Goal: Task Accomplishment & Management: Complete application form

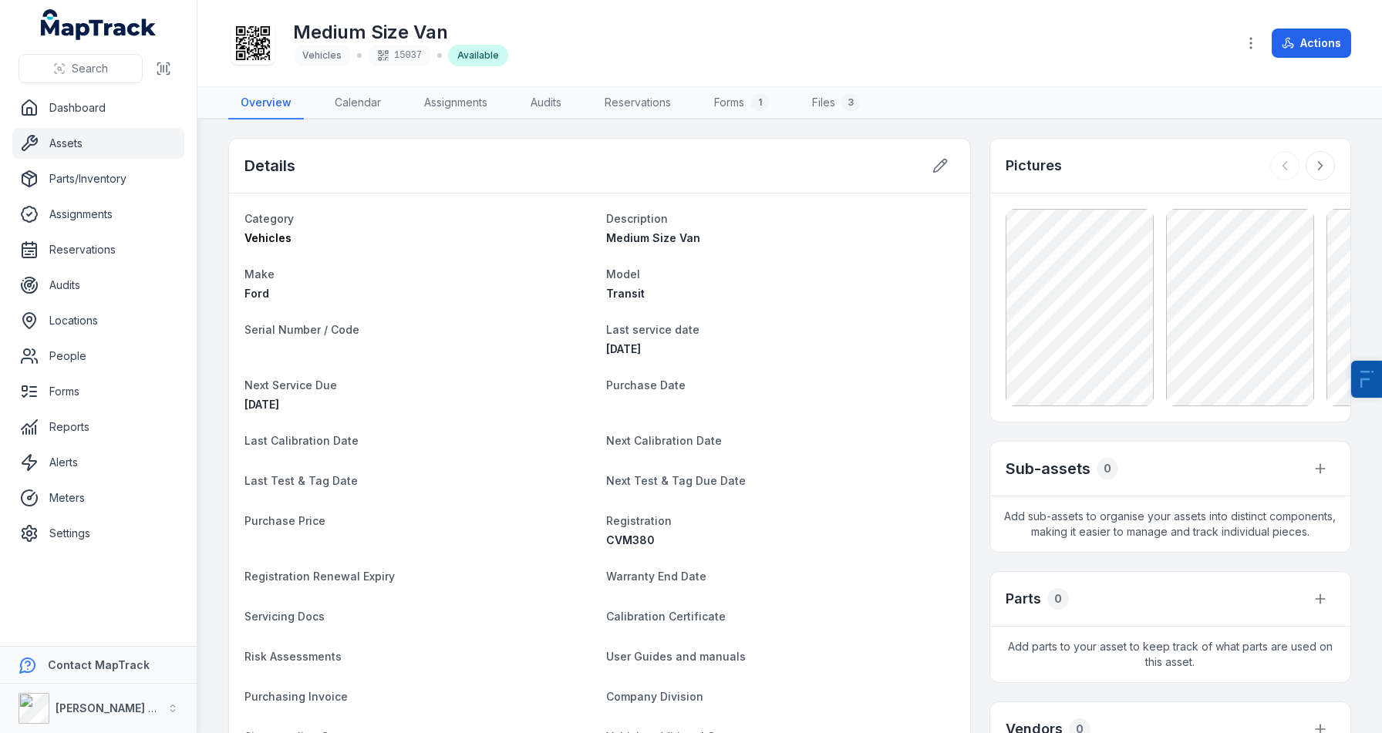
scroll to position [74, 0]
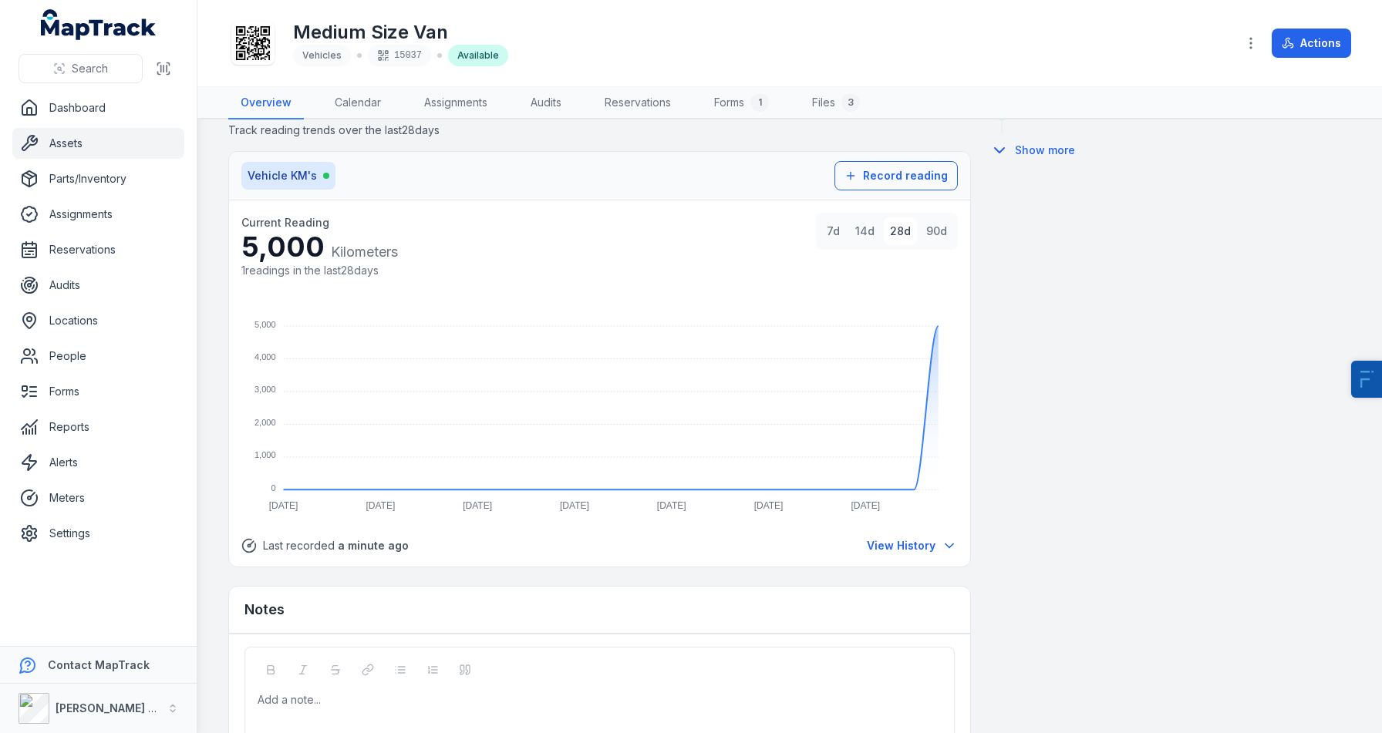
scroll to position [1007, 0]
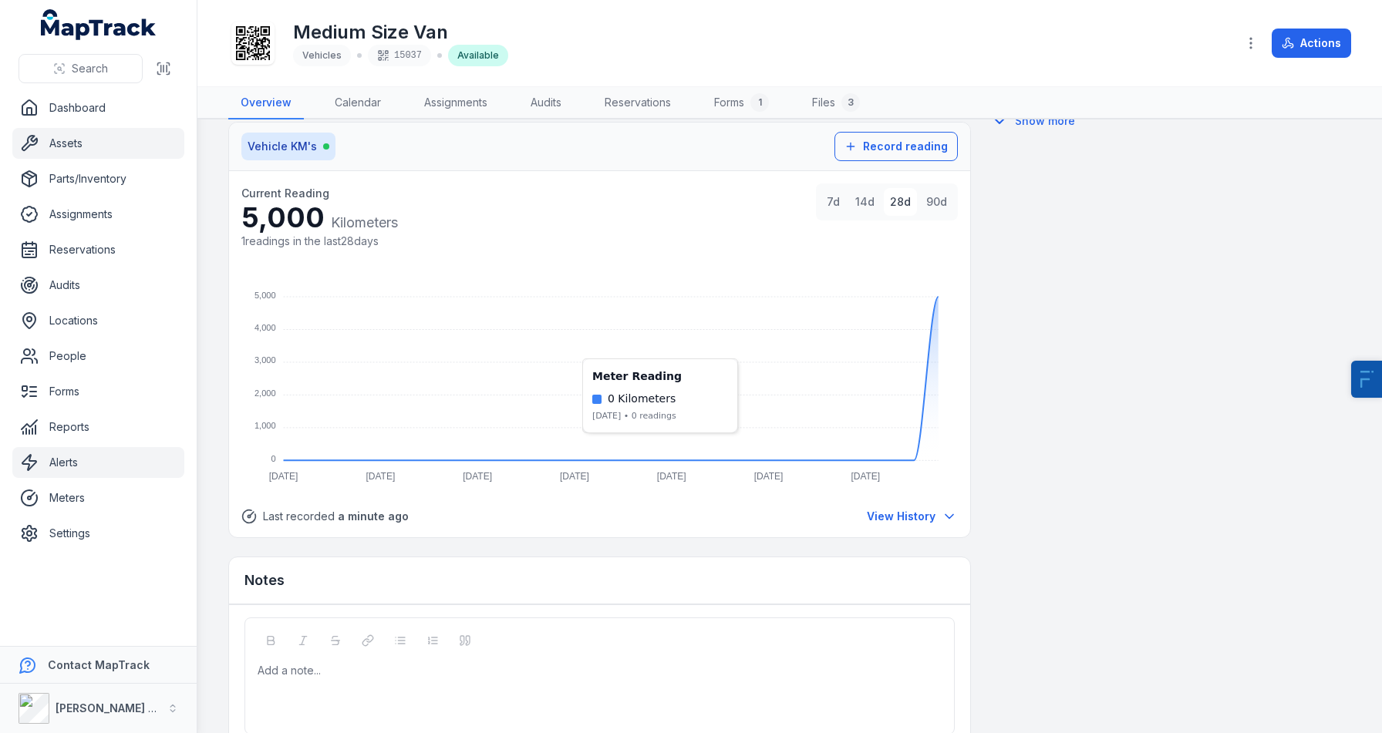
click at [89, 451] on link "Alerts" at bounding box center [98, 462] width 172 height 31
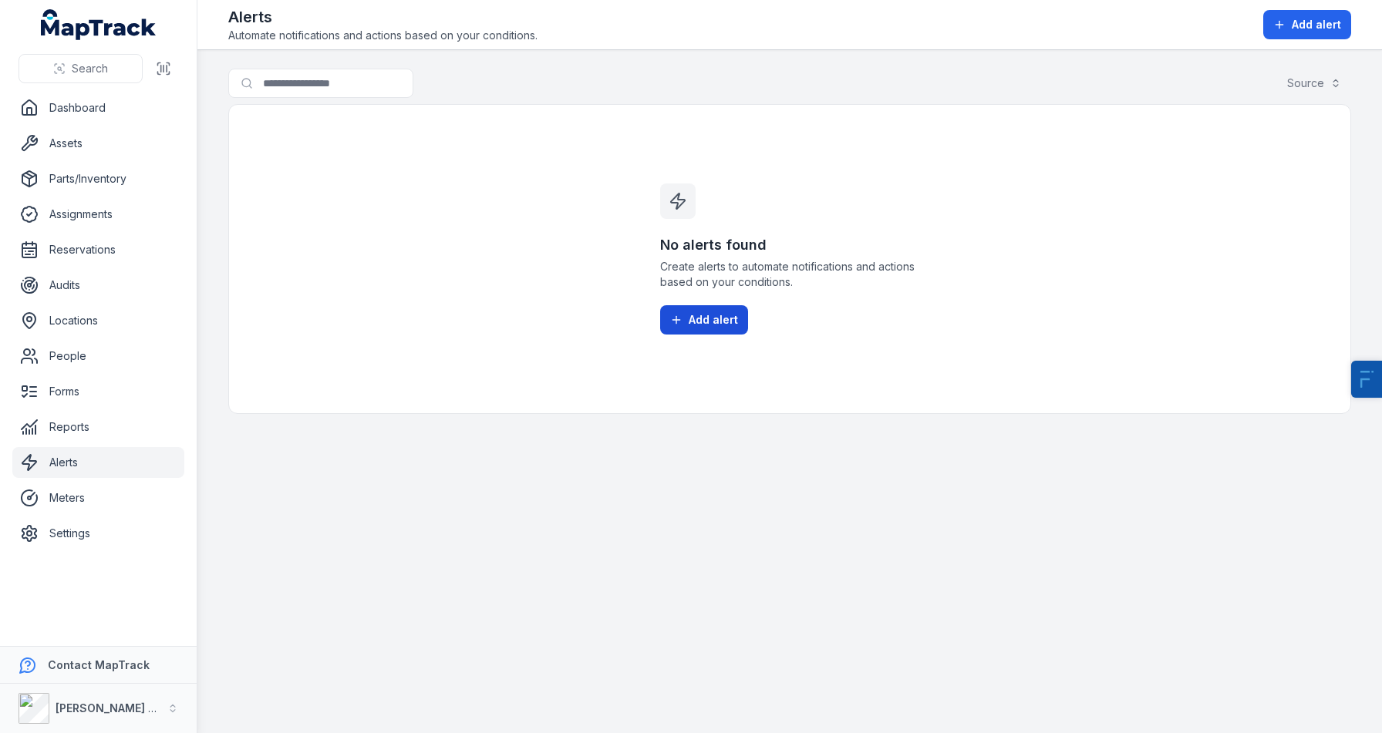
click at [706, 332] on button "Add alert" at bounding box center [704, 319] width 88 height 29
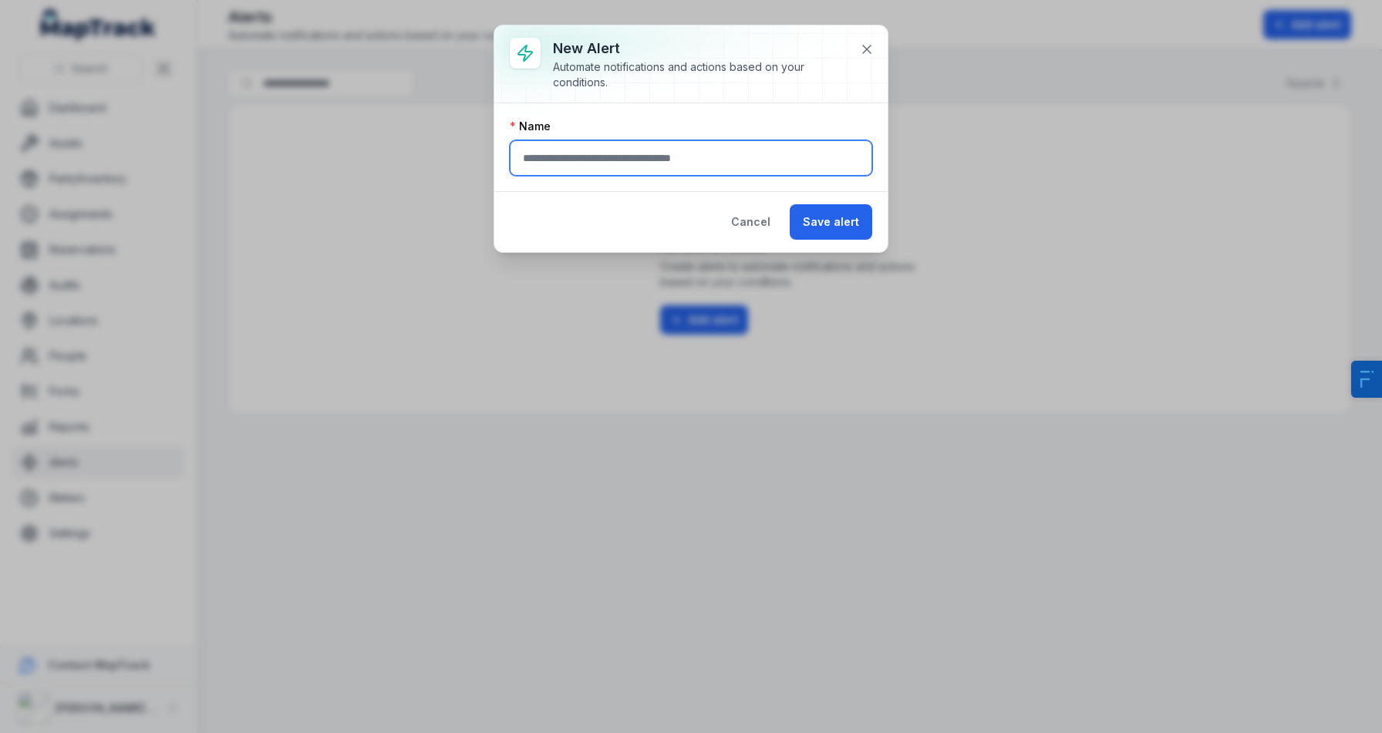
click at [615, 151] on input "text" at bounding box center [691, 157] width 362 height 35
type input "**********"
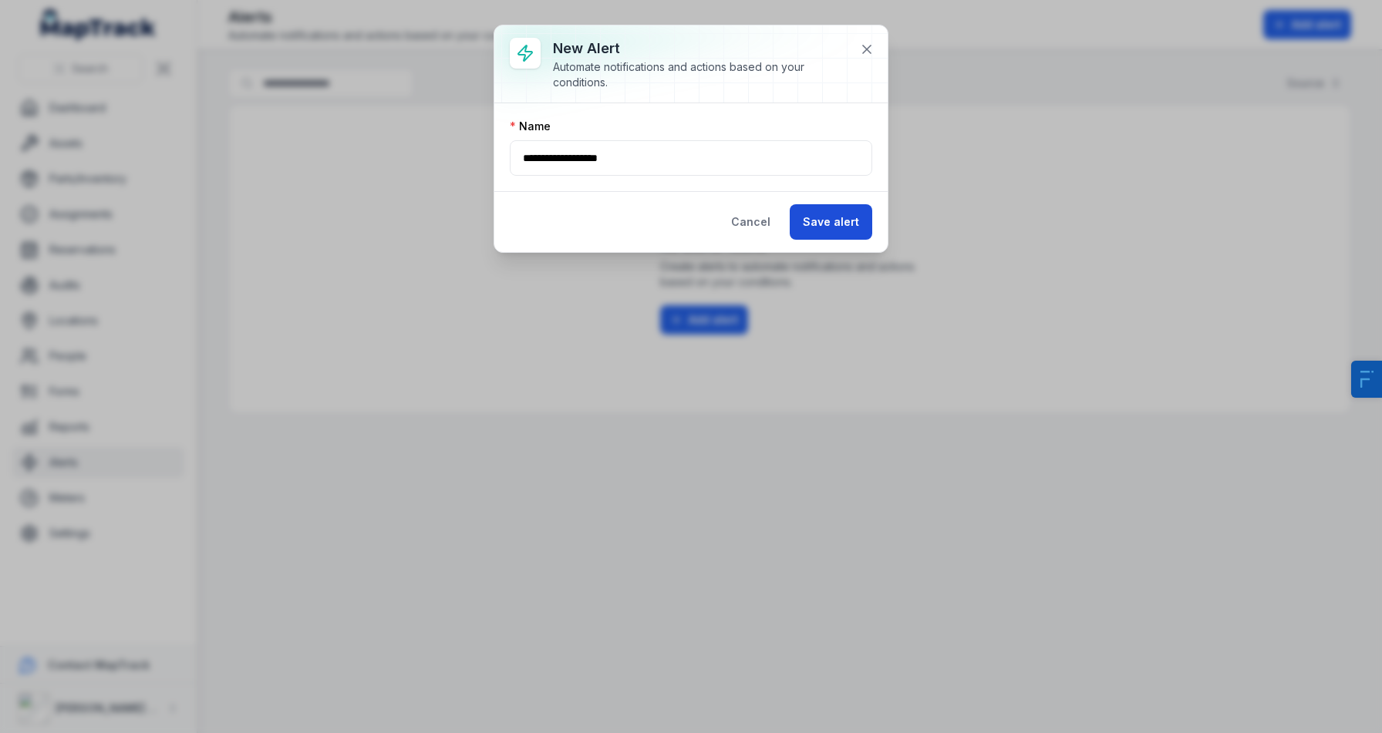
click at [837, 224] on button "Save alert" at bounding box center [831, 221] width 82 height 35
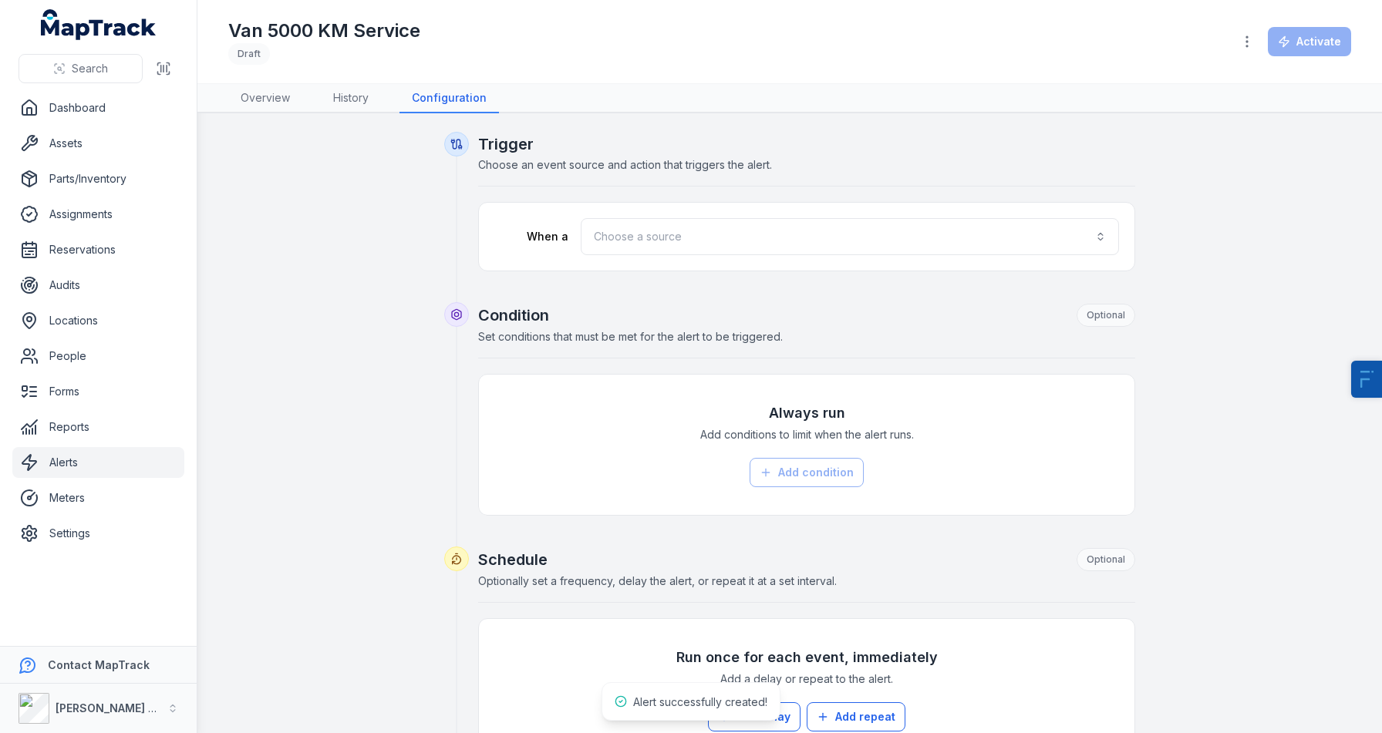
click at [692, 217] on div "When a Choose a source" at bounding box center [806, 237] width 655 height 68
click at [692, 234] on button "Choose a source" at bounding box center [850, 236] width 538 height 37
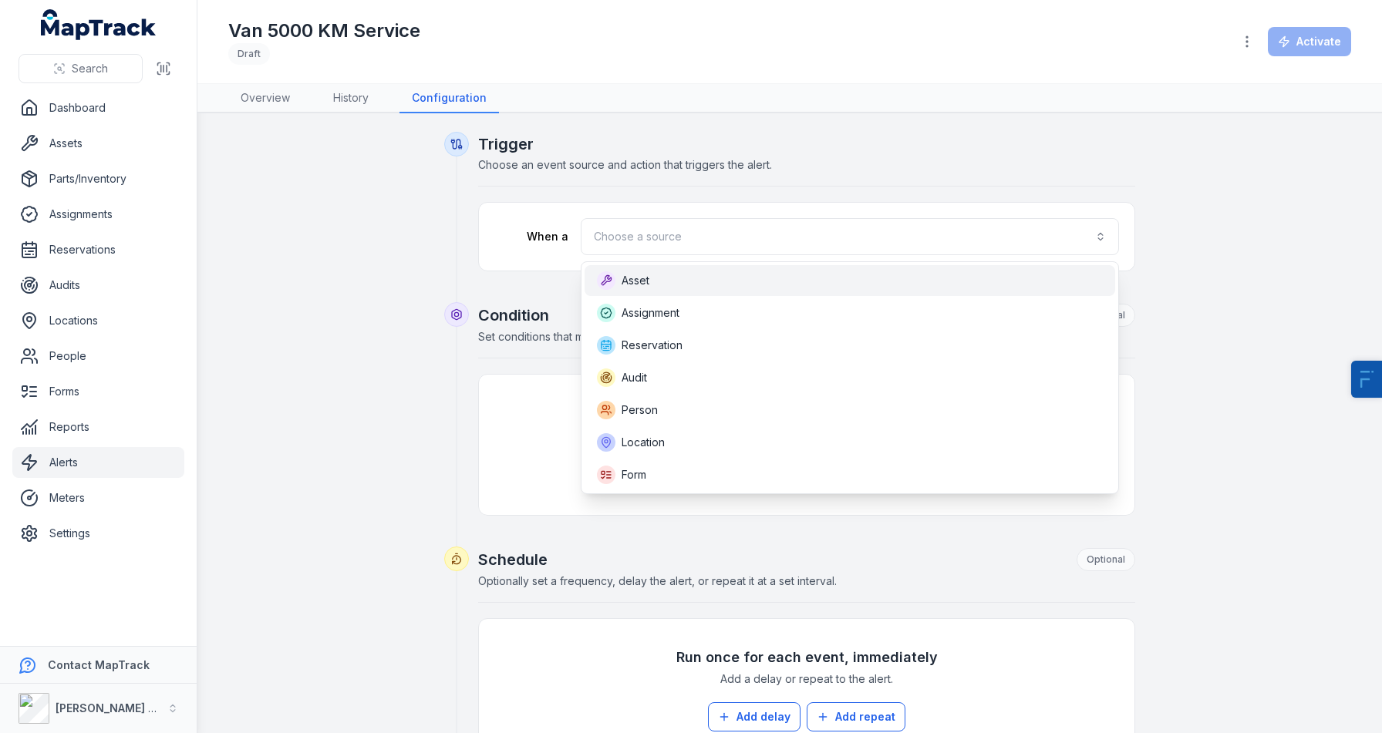
click at [685, 271] on div "Asset" at bounding box center [849, 280] width 530 height 31
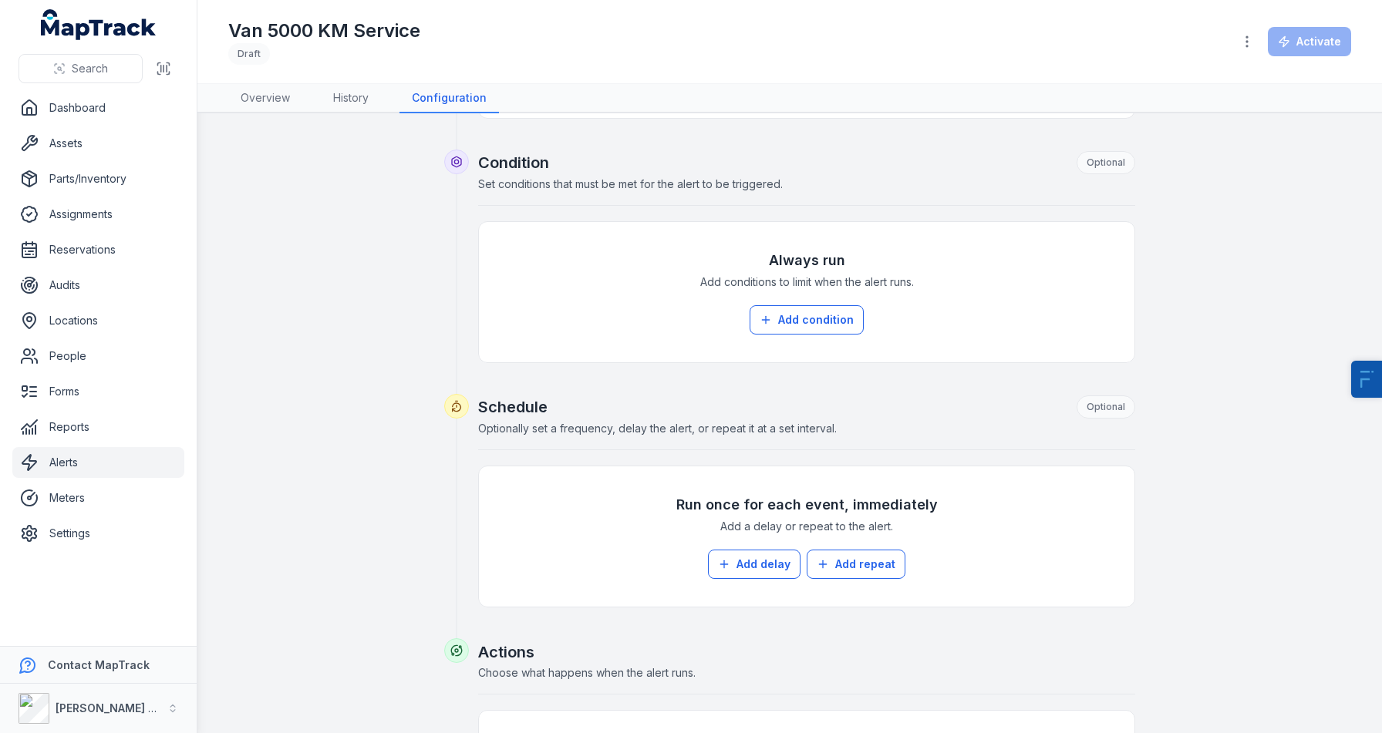
scroll to position [214, 0]
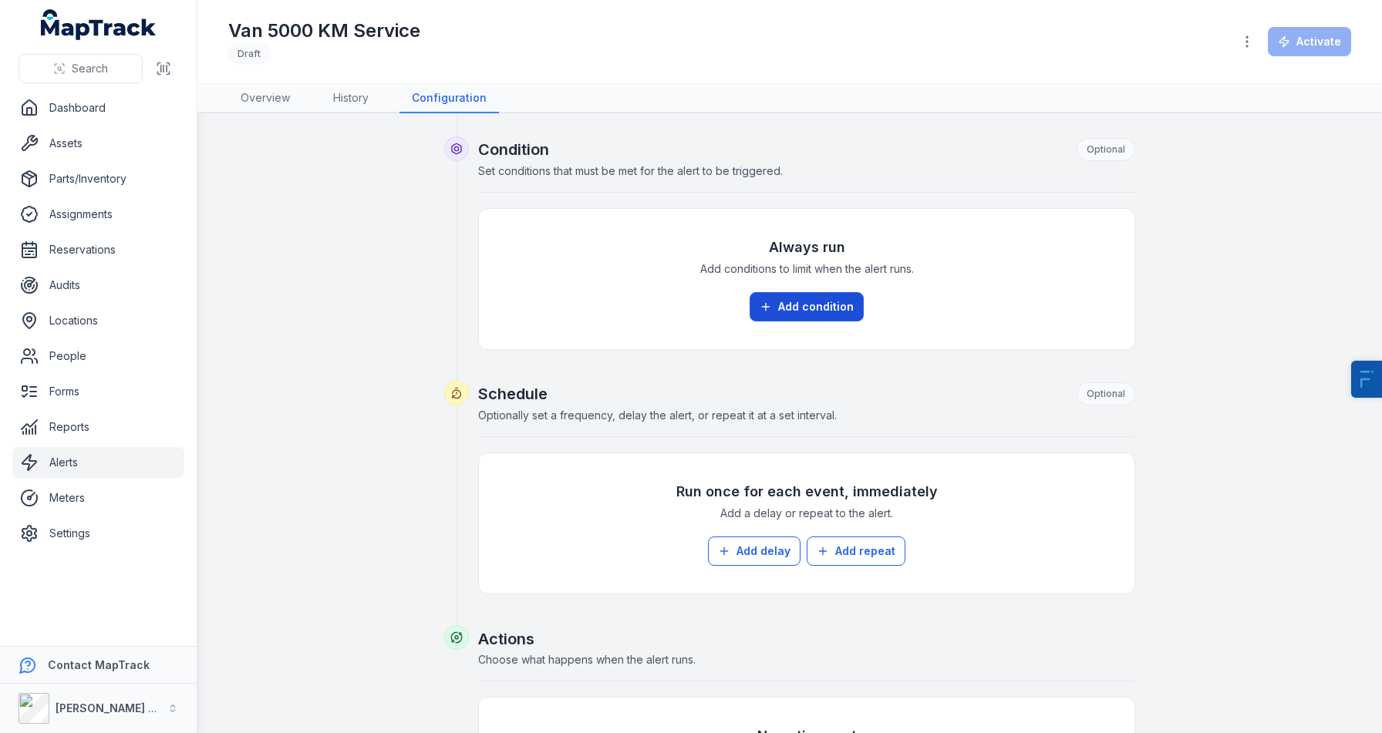
click at [840, 306] on button "Add condition" at bounding box center [806, 306] width 114 height 29
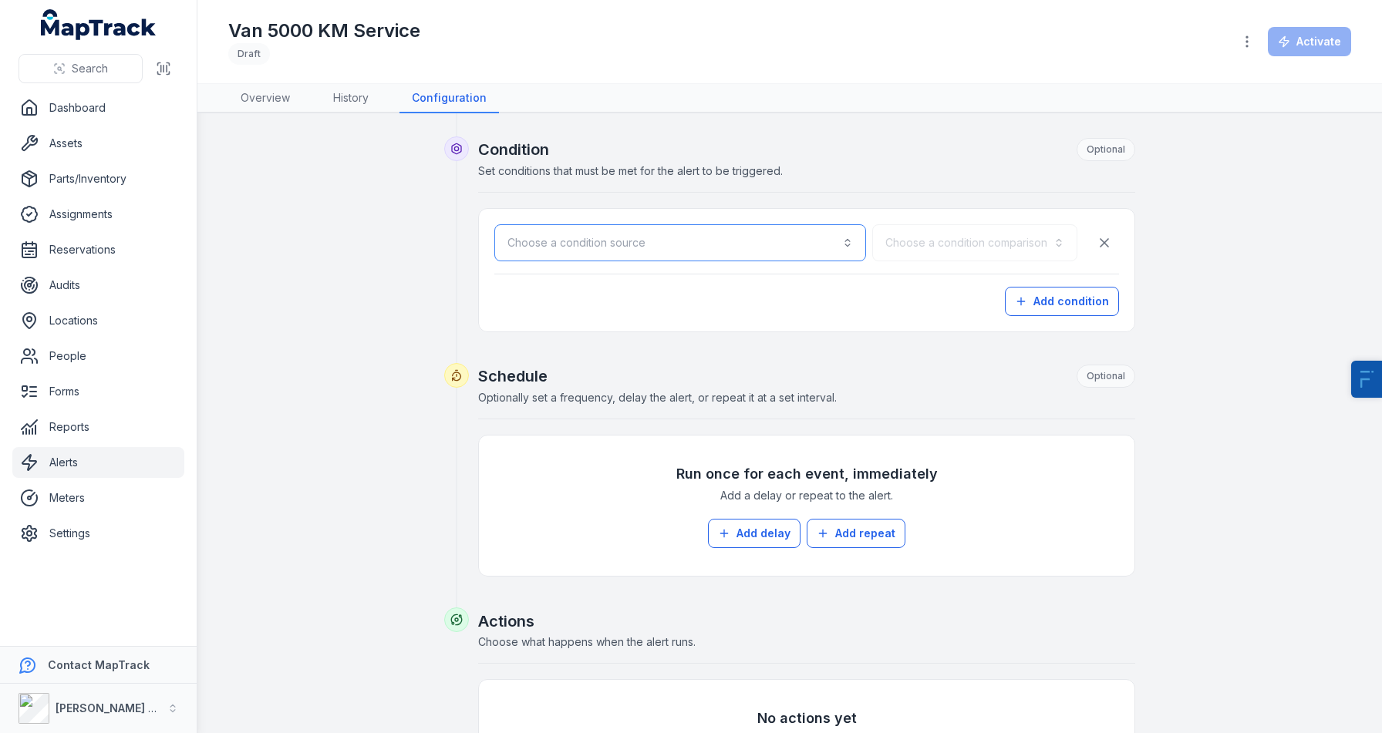
click at [666, 247] on button "Choose a condition source" at bounding box center [680, 242] width 372 height 37
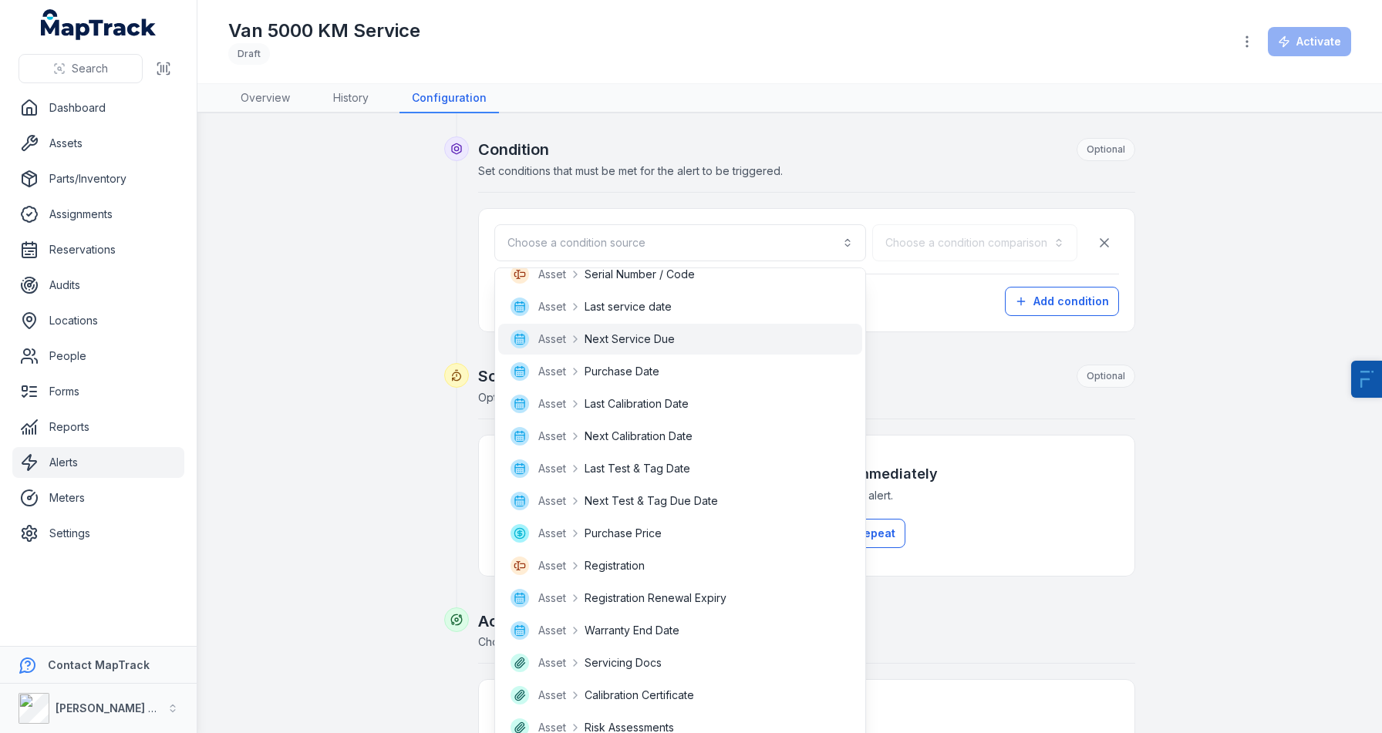
scroll to position [373, 0]
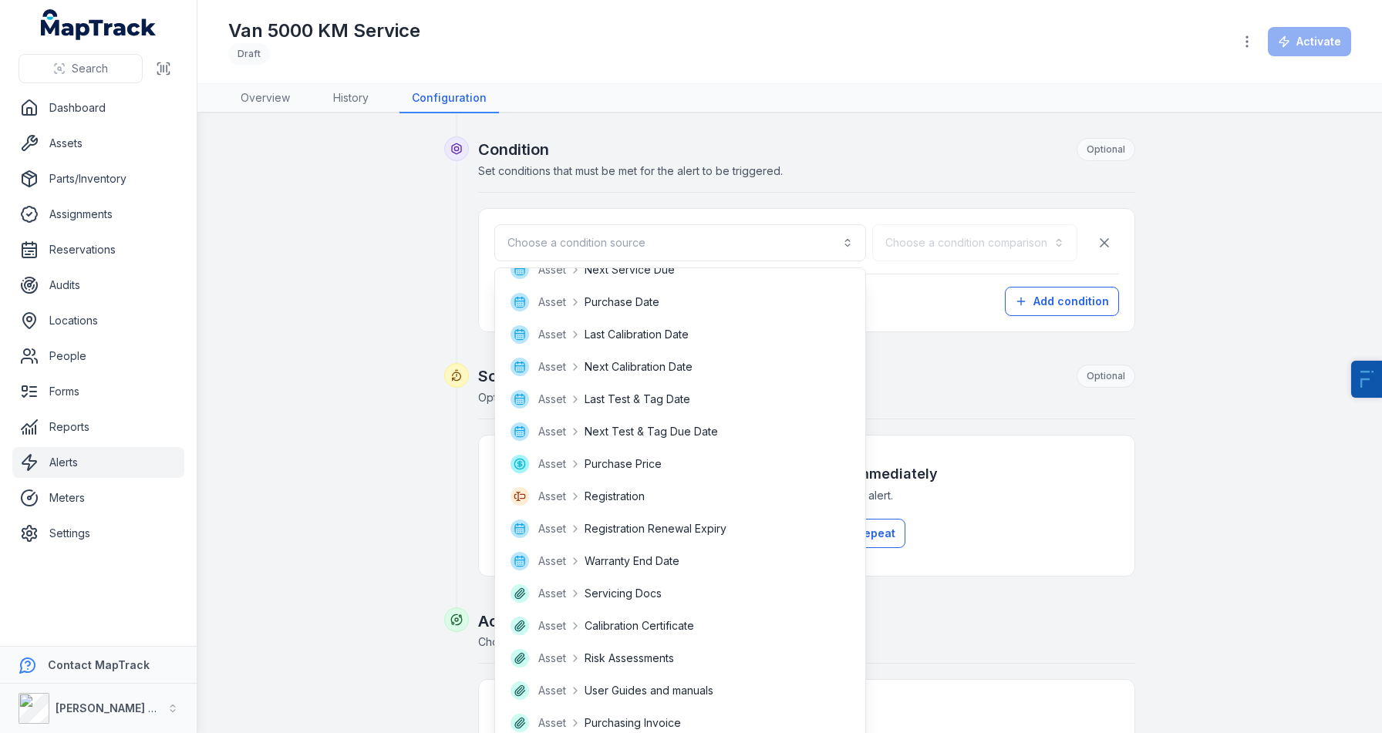
click at [386, 361] on div "Trigger Choose an event source and action that triggers the alert. When an Asse…" at bounding box center [789, 403] width 1123 height 970
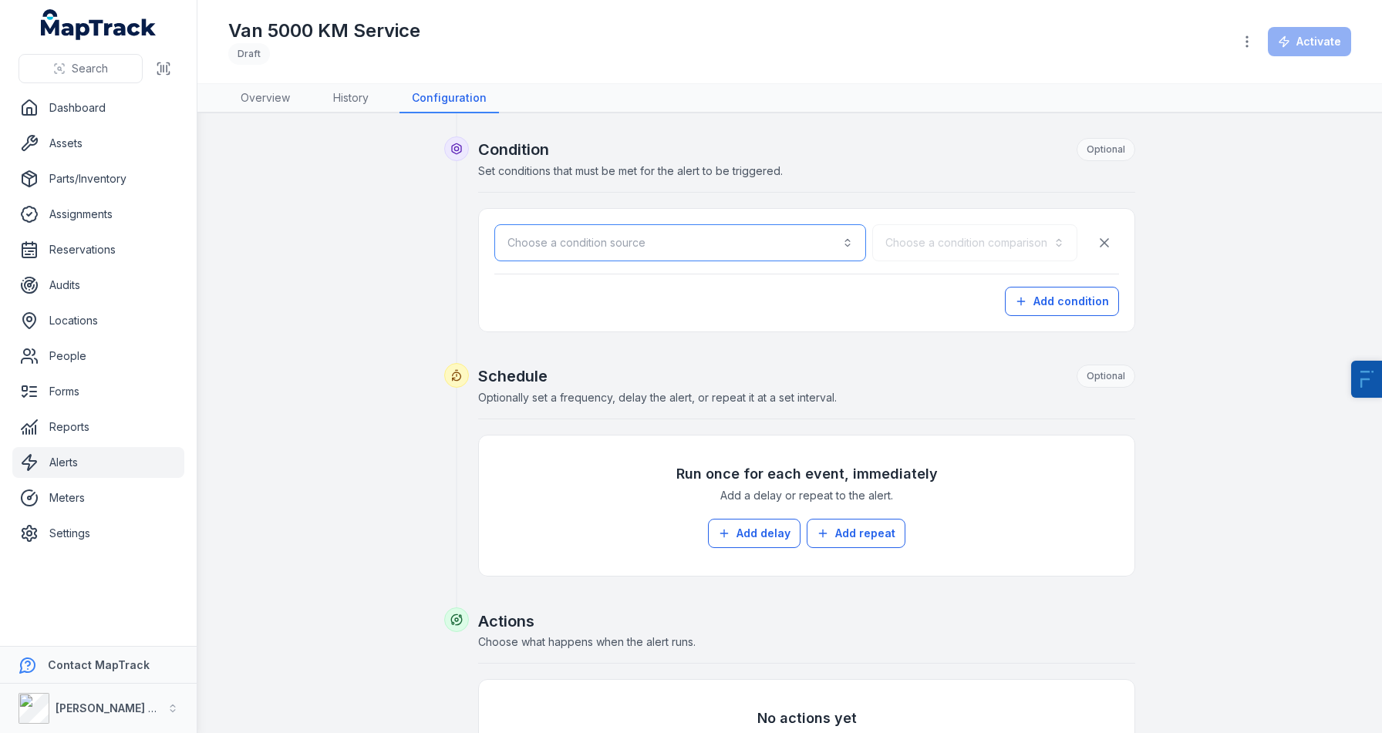
click at [724, 230] on button "Choose a condition source" at bounding box center [680, 242] width 372 height 37
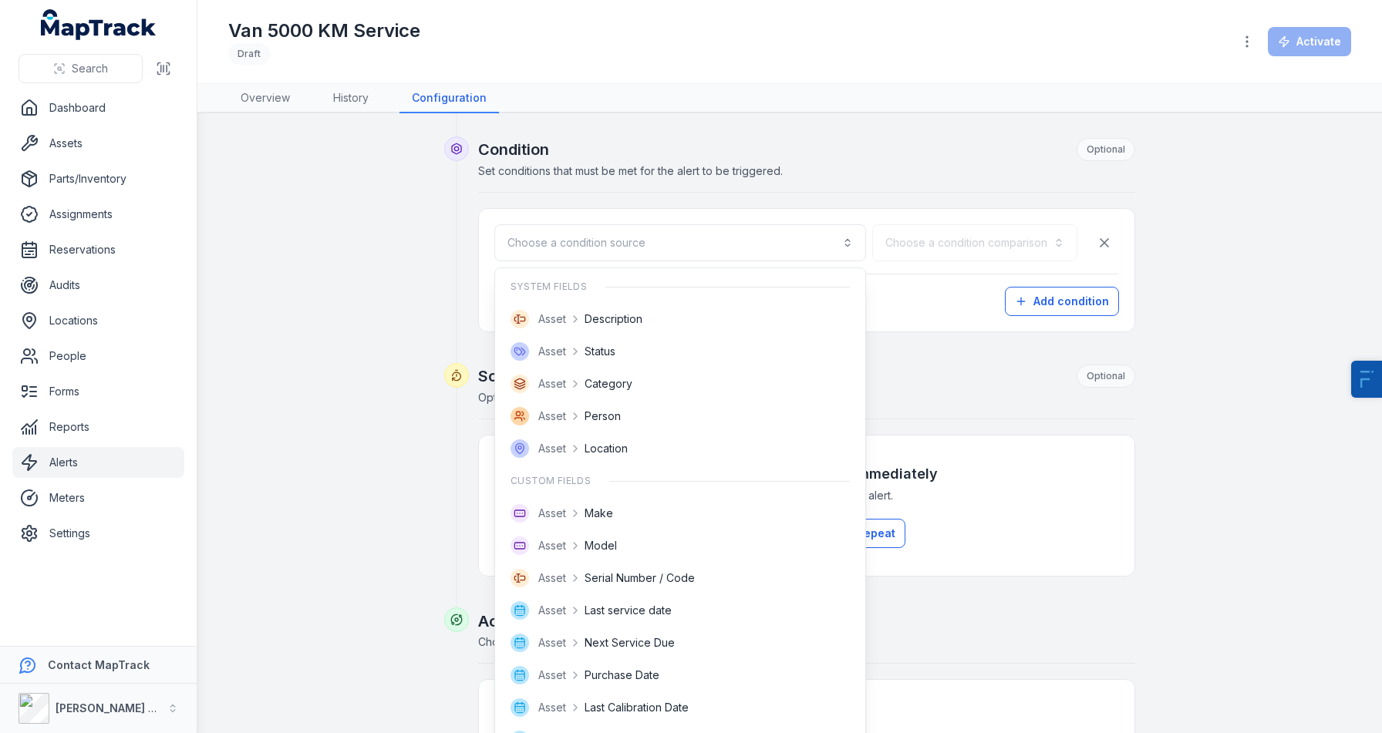
click at [374, 433] on div "Trigger Choose an event source and action that triggers the alert. When an Asse…" at bounding box center [789, 403] width 1123 height 970
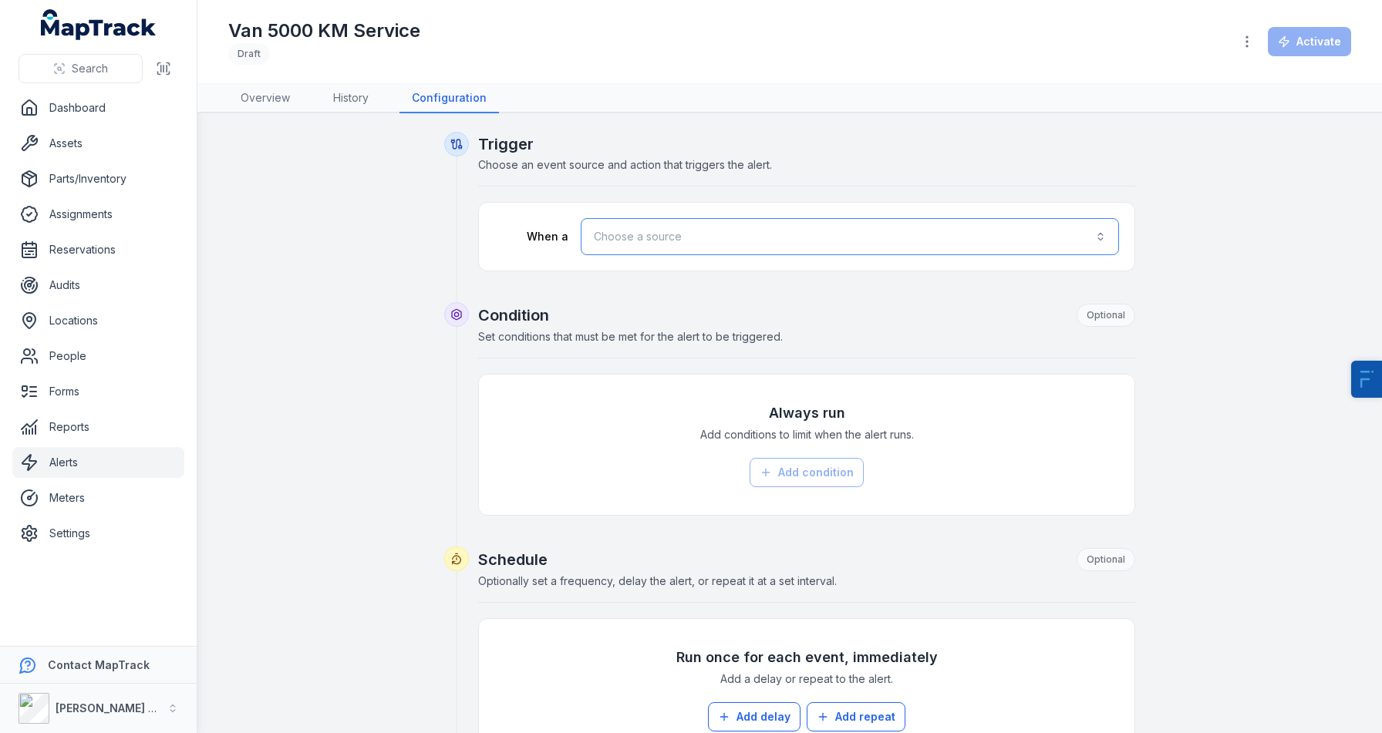
click at [697, 228] on button "Choose a source" at bounding box center [850, 236] width 538 height 37
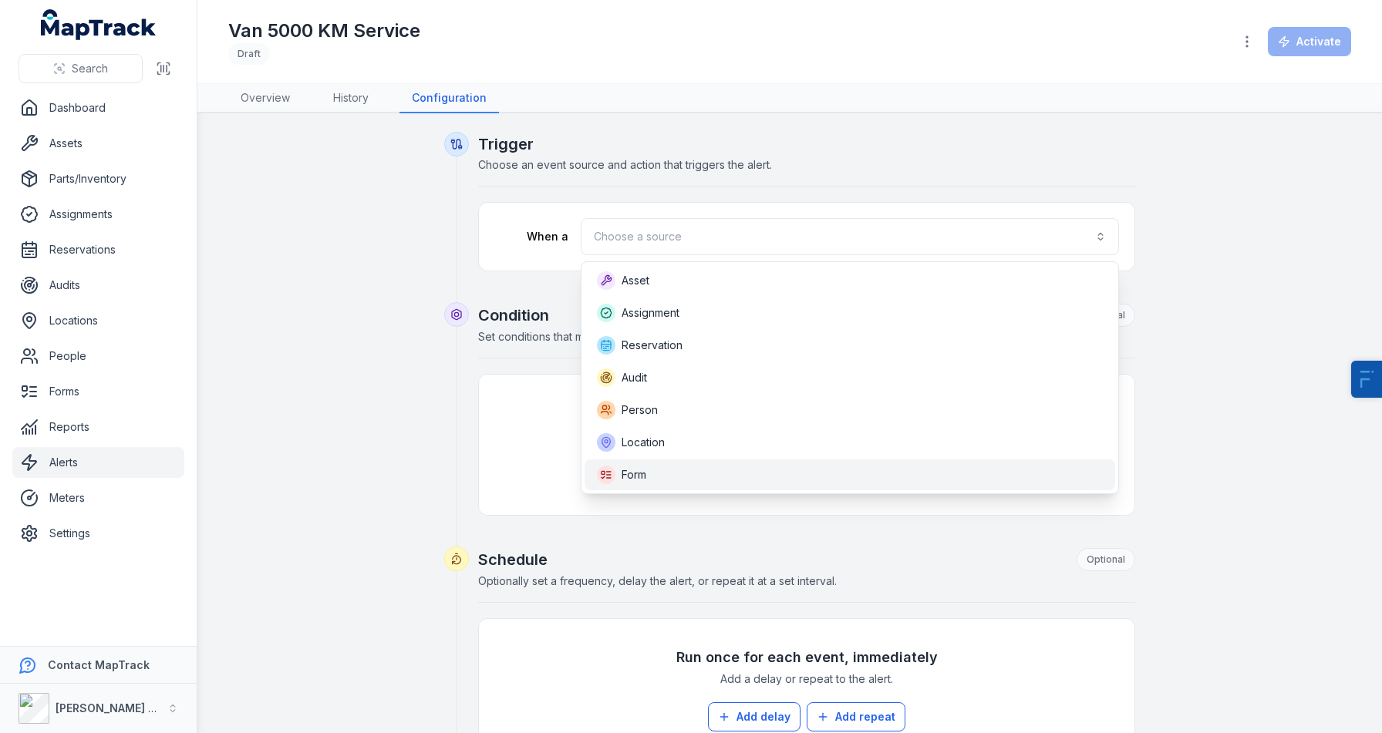
click at [632, 468] on span "Form" at bounding box center [633, 474] width 25 height 15
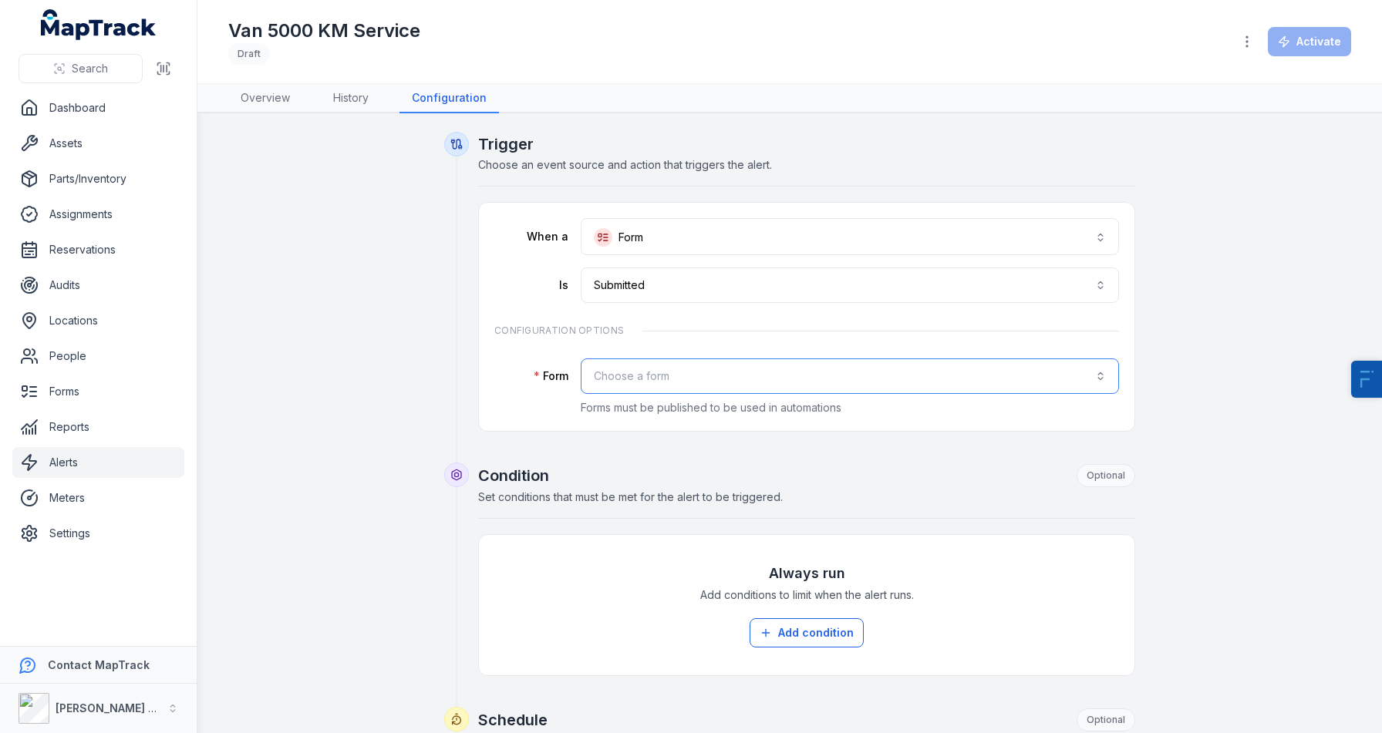
click at [658, 386] on button "Choose a form" at bounding box center [850, 376] width 538 height 35
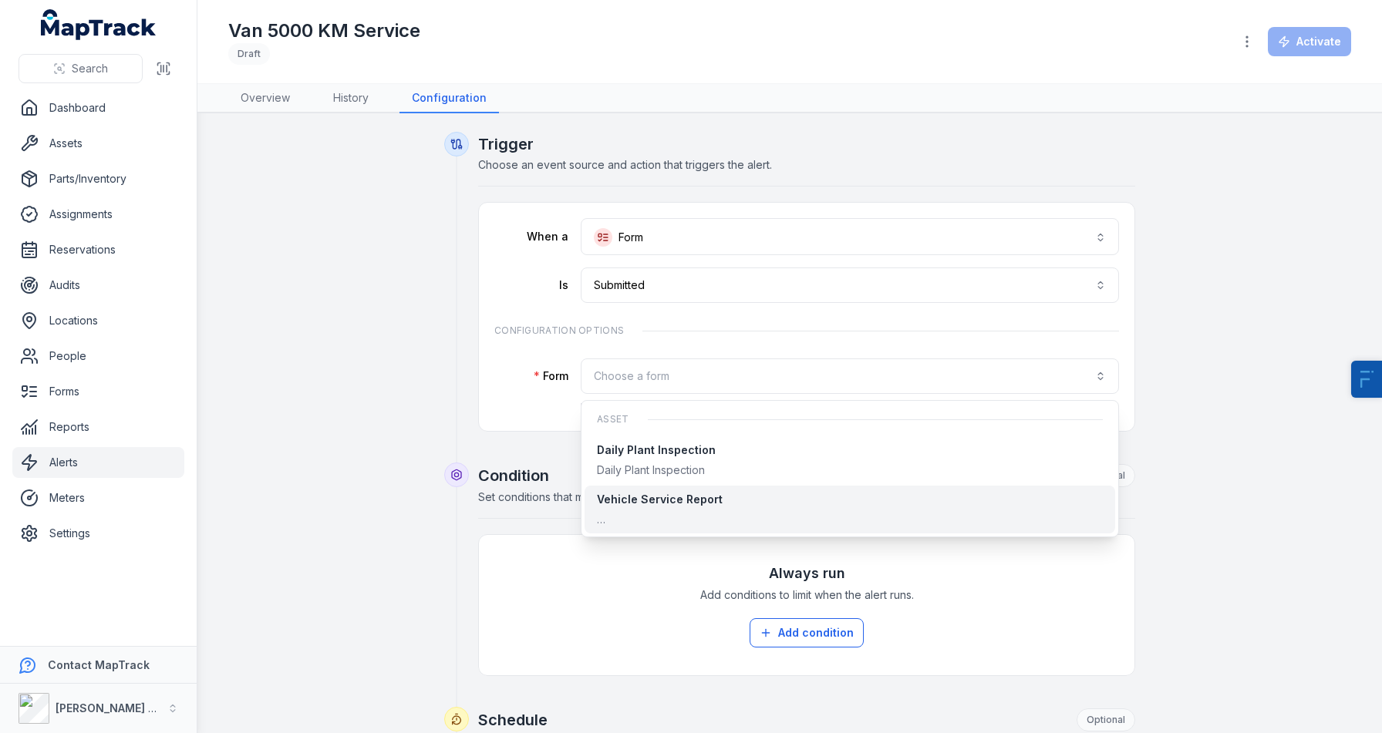
click at [643, 507] on span "Vehicle Service Report …" at bounding box center [660, 509] width 126 height 35
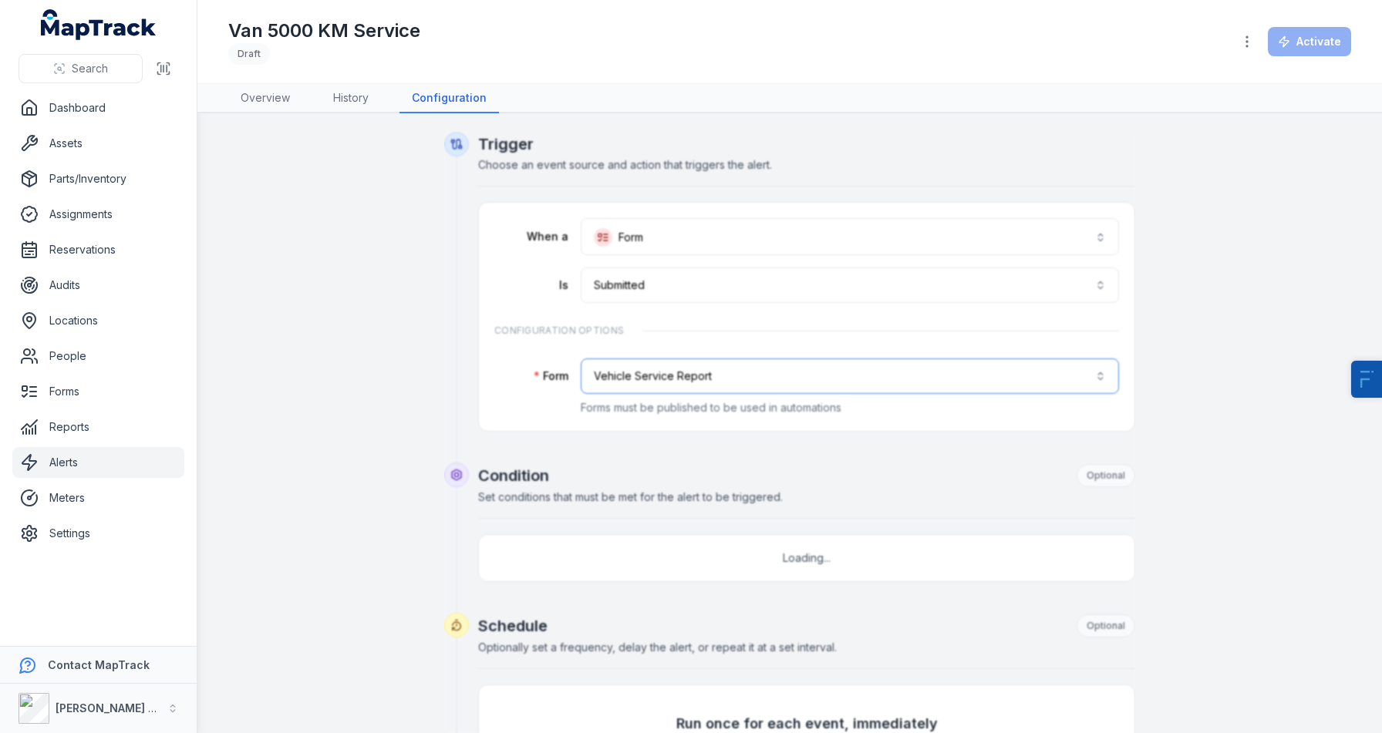
scroll to position [294, 0]
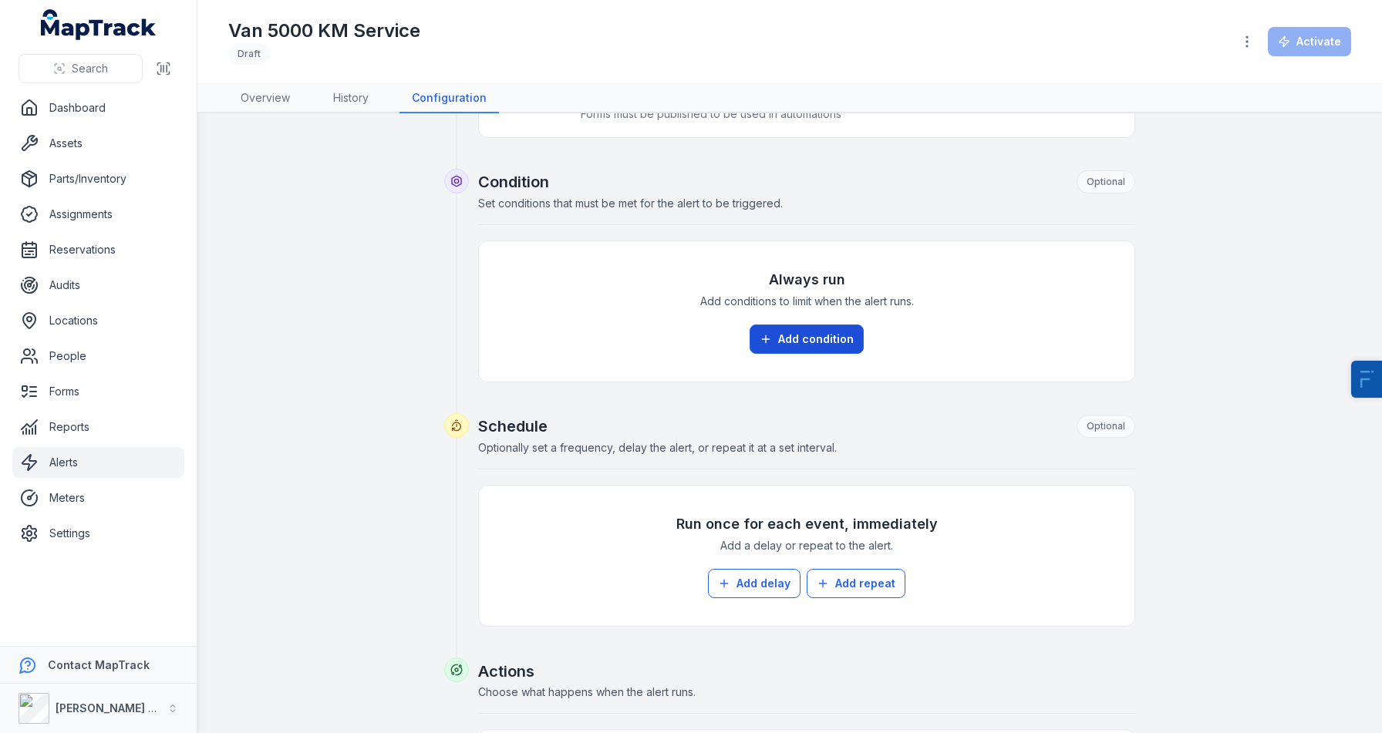
click at [801, 344] on button "Add condition" at bounding box center [806, 339] width 114 height 29
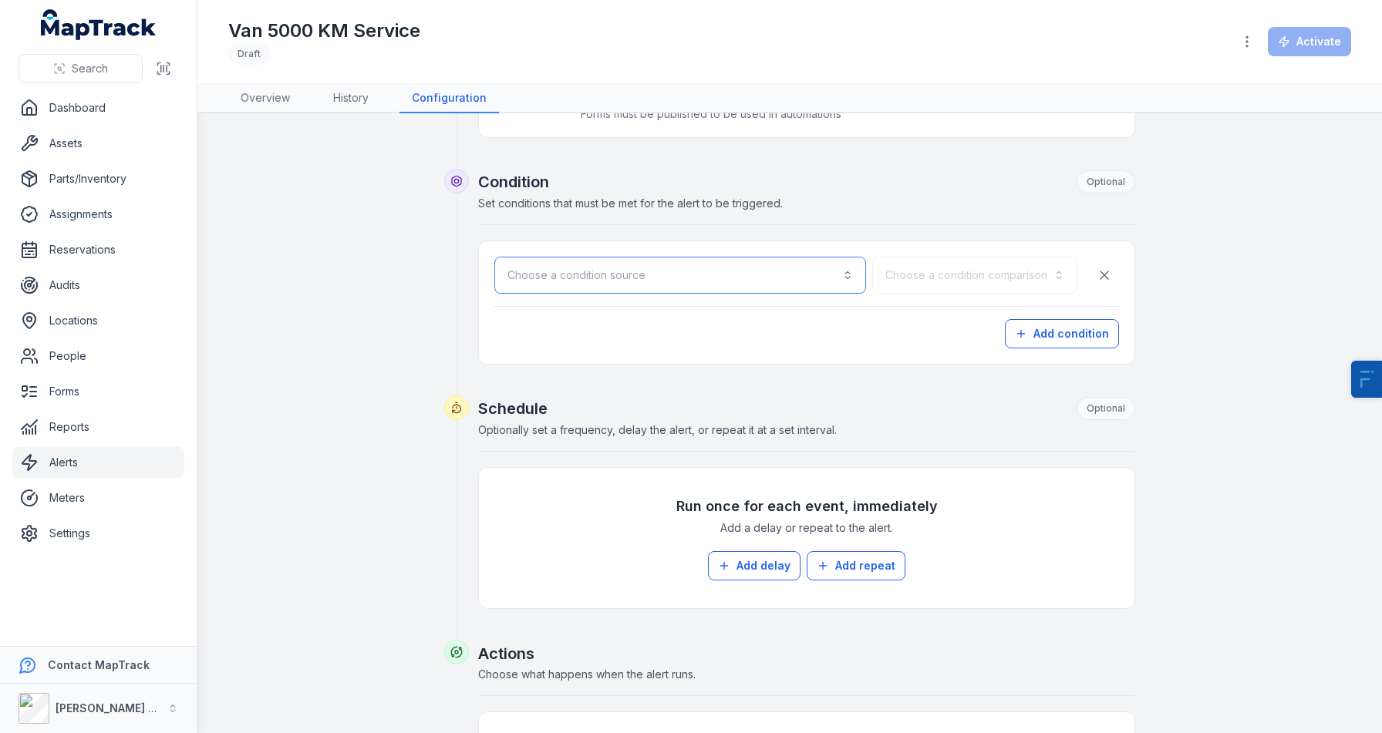
click at [646, 277] on button "Choose a condition source" at bounding box center [680, 275] width 372 height 37
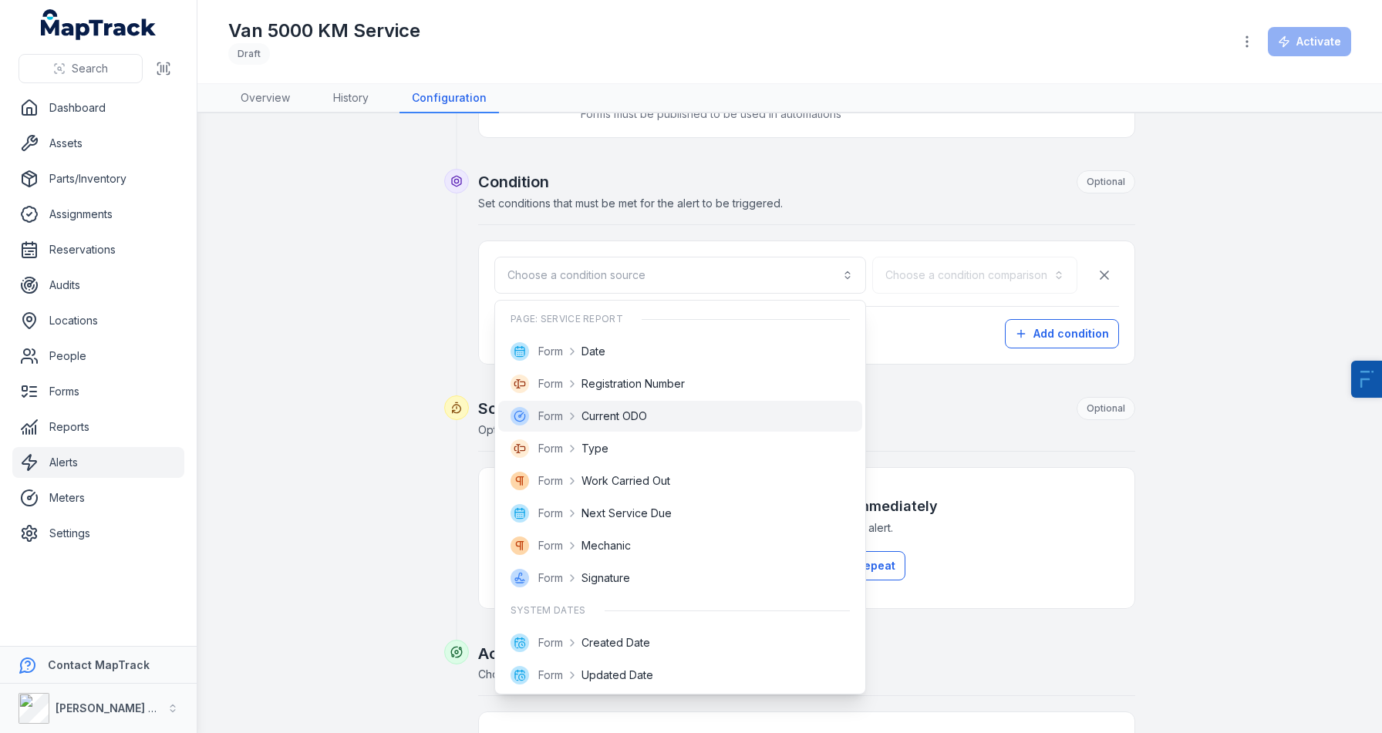
click at [599, 422] on span "Current ODO" at bounding box center [614, 416] width 66 height 15
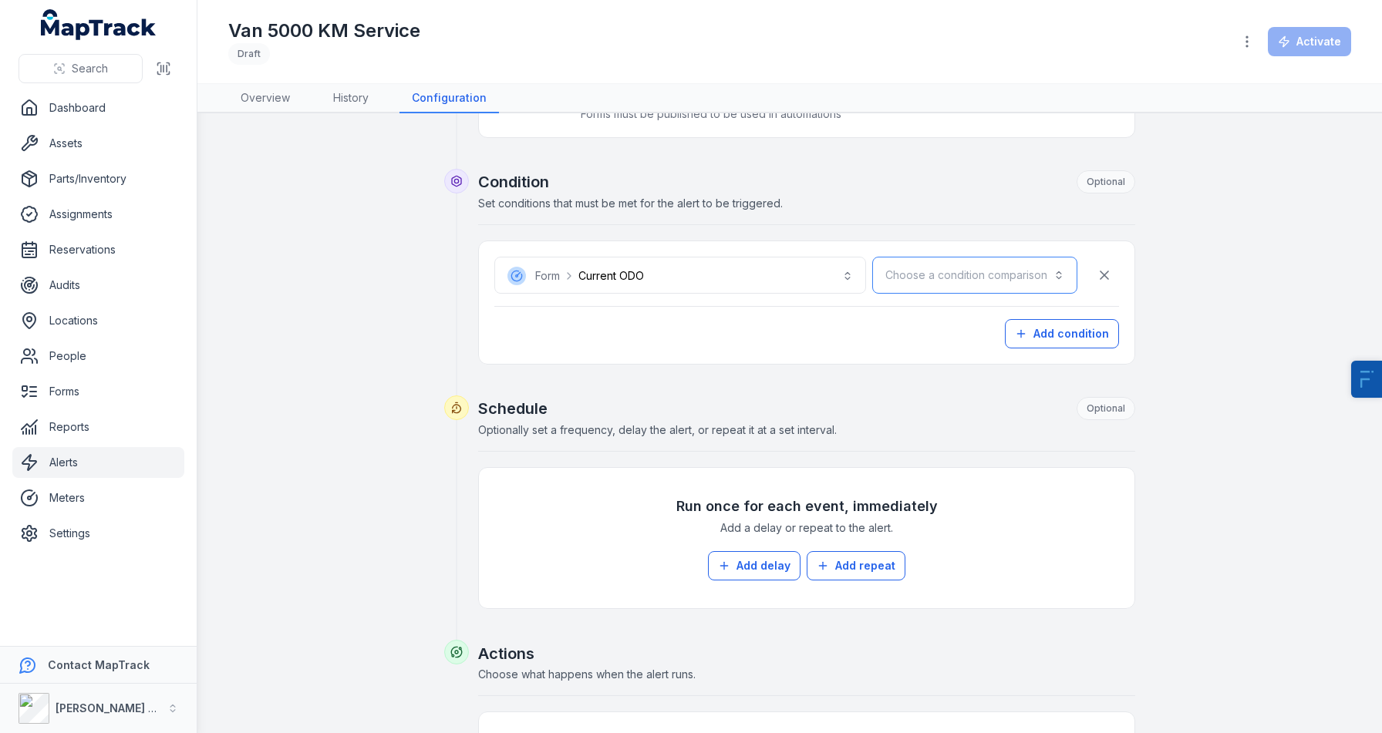
click at [978, 276] on button "Choose a condition comparison" at bounding box center [974, 275] width 205 height 37
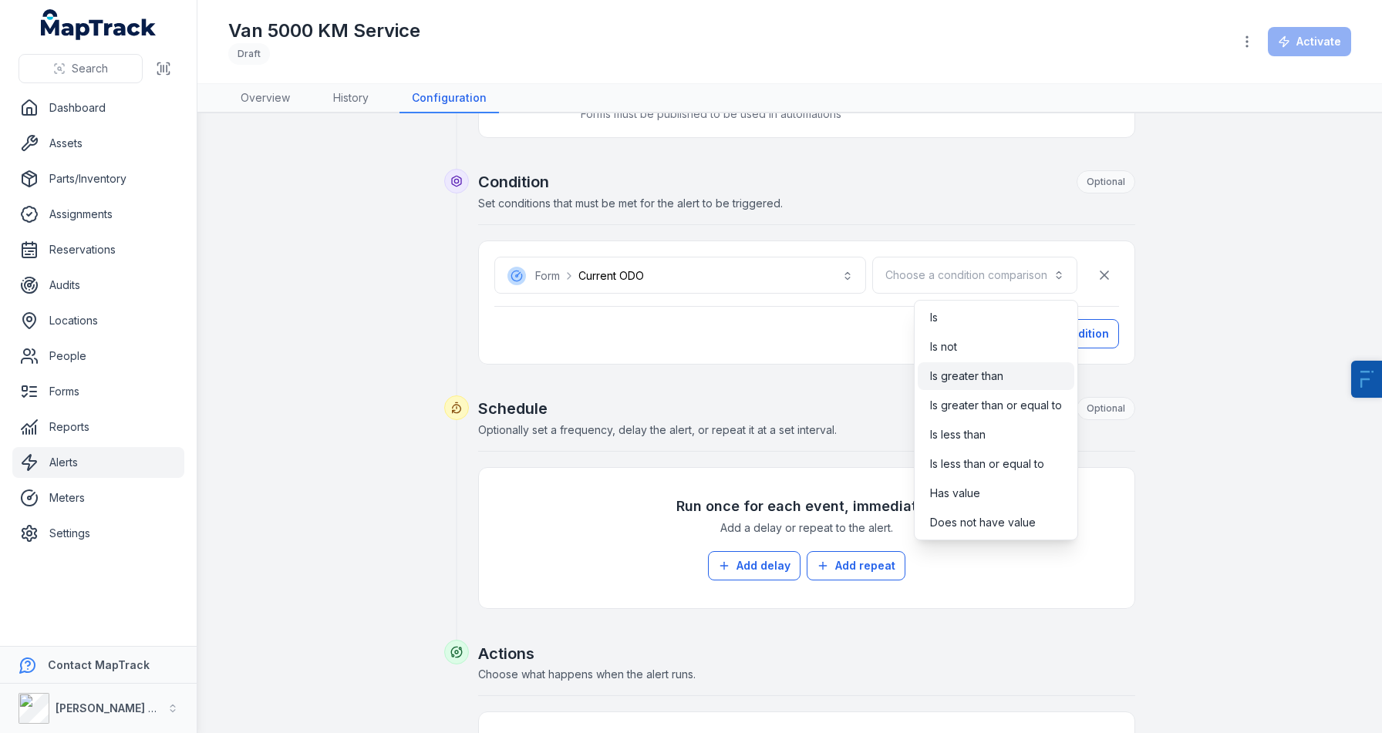
click at [959, 382] on span "Is greater than" at bounding box center [966, 376] width 73 height 15
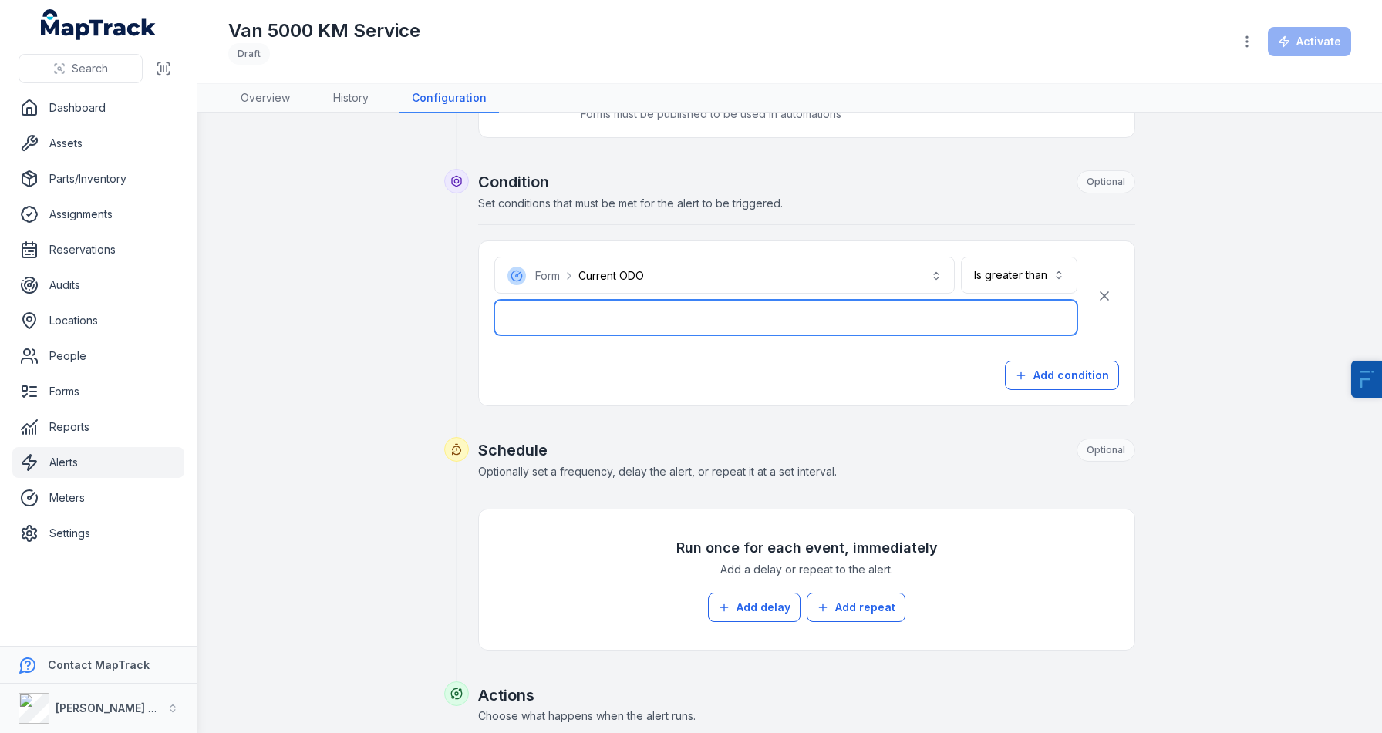
click at [712, 328] on input "number" at bounding box center [785, 317] width 583 height 35
type input "*"
type input "****"
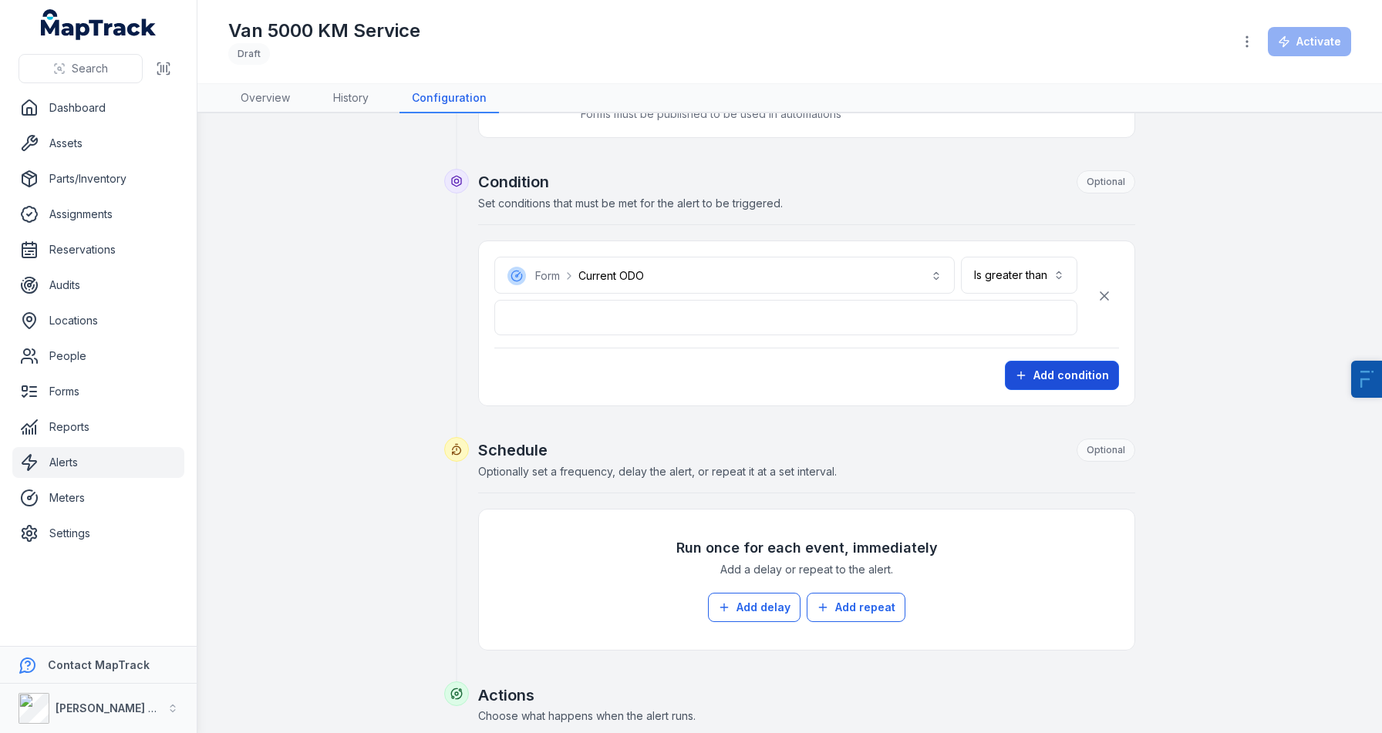
click at [1033, 376] on button "Add condition" at bounding box center [1062, 375] width 114 height 29
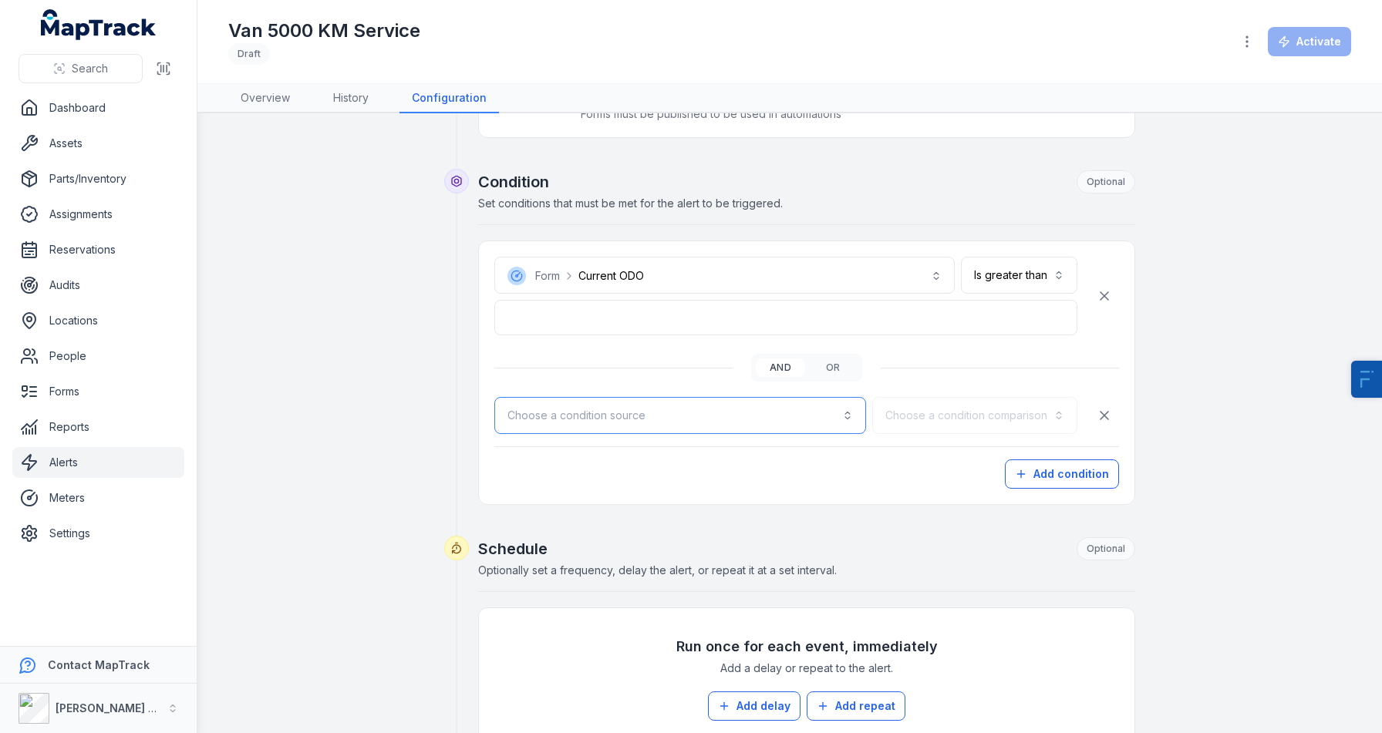
click at [716, 433] on button "Choose a condition source" at bounding box center [680, 415] width 372 height 37
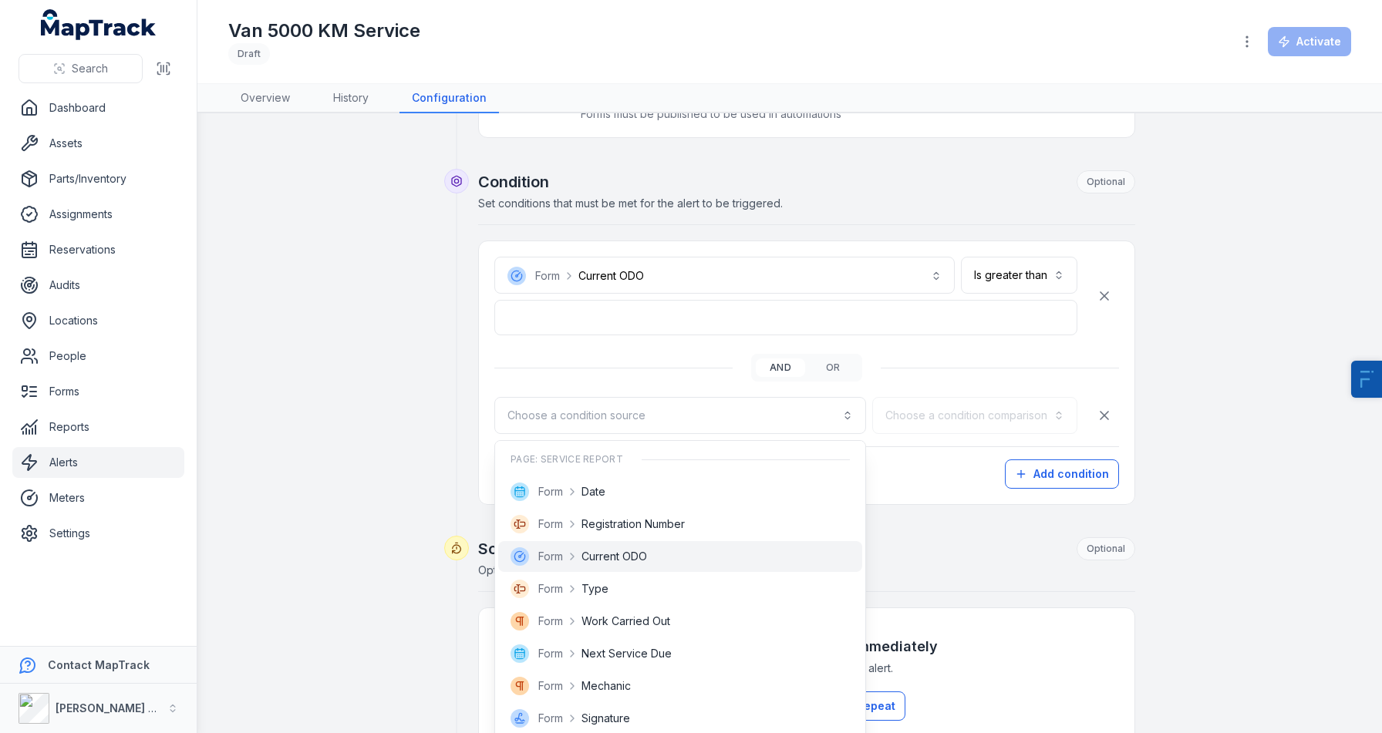
click at [670, 570] on div "Form Current ODO" at bounding box center [680, 556] width 364 height 31
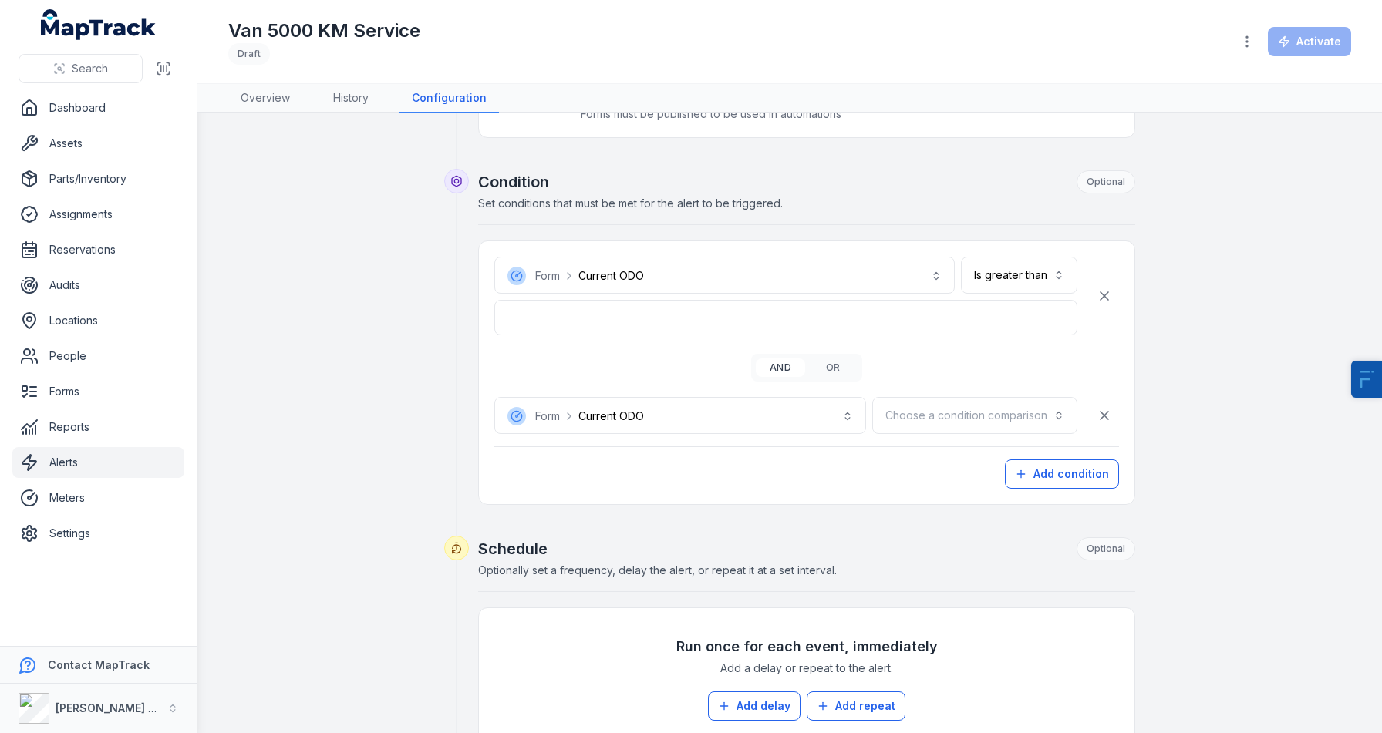
click at [954, 396] on div "**********" at bounding box center [806, 391] width 625 height 86
click at [958, 439] on div "**********" at bounding box center [806, 373] width 625 height 232
click at [983, 426] on button "Choose a condition comparison" at bounding box center [974, 415] width 205 height 37
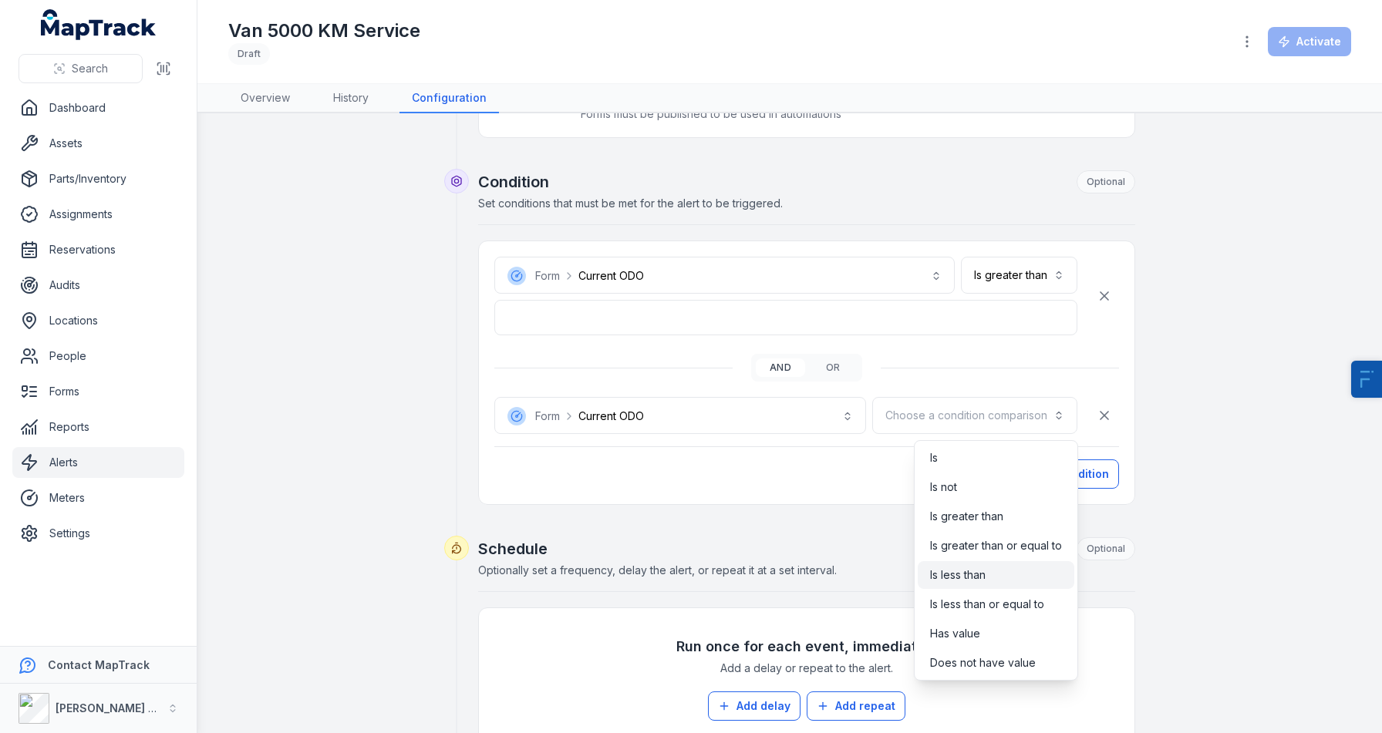
click at [995, 580] on div "Is less than" at bounding box center [996, 574] width 132 height 15
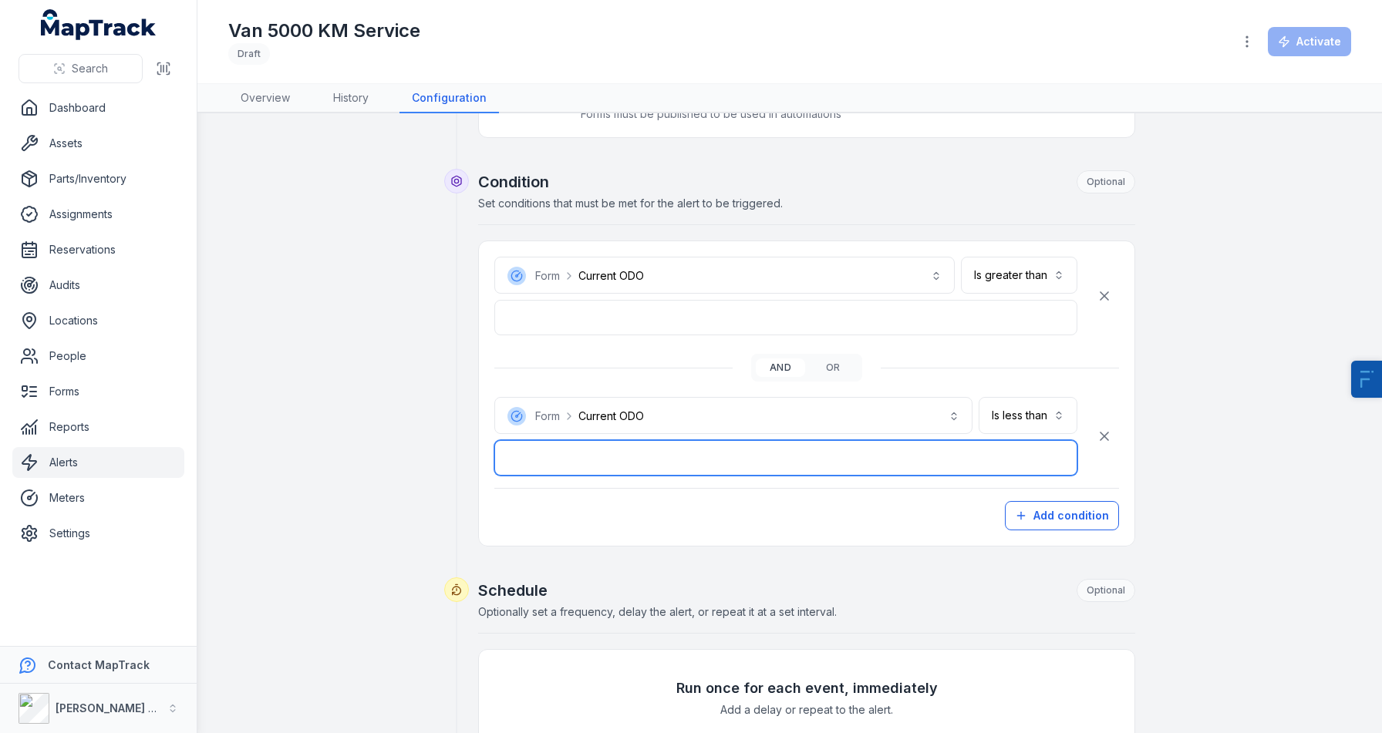
click at [791, 454] on input "number" at bounding box center [785, 457] width 583 height 35
type input "****"
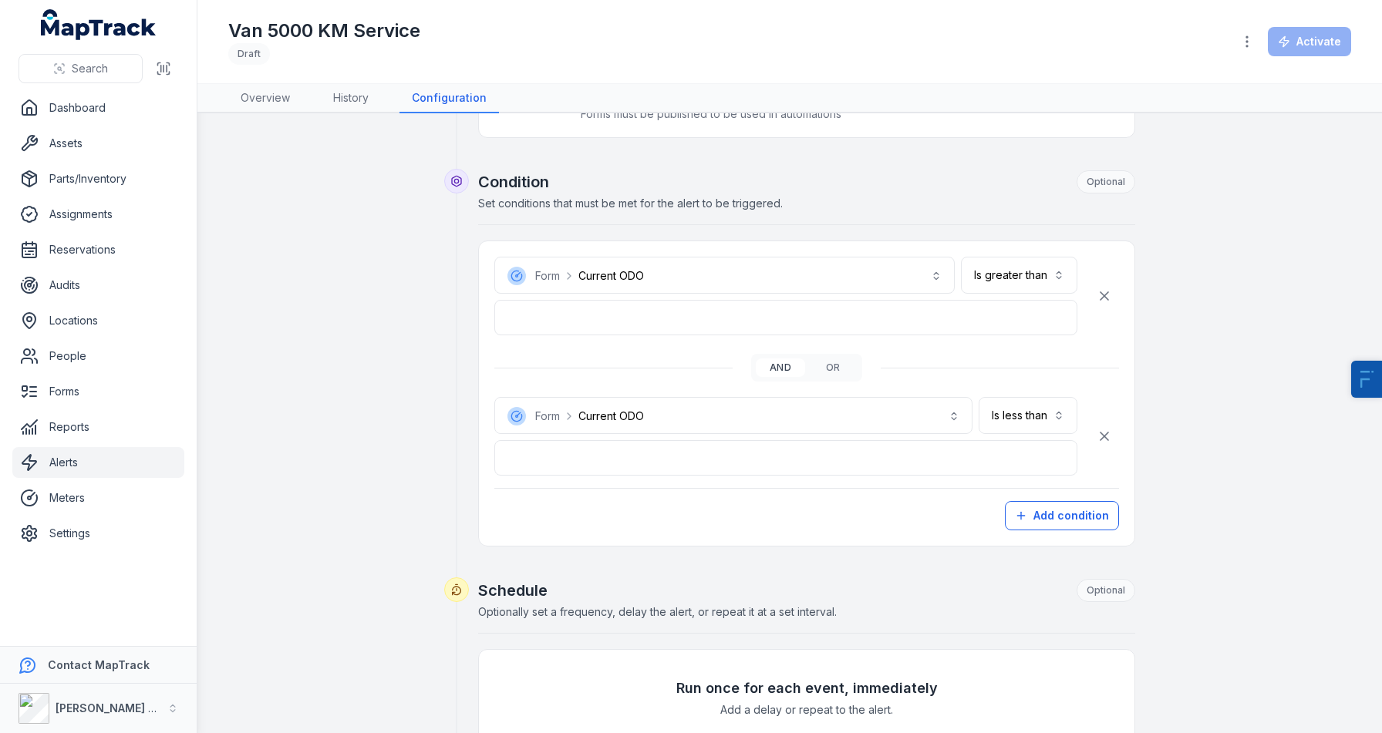
click at [297, 540] on div "**********" at bounding box center [789, 470] width 1123 height 1264
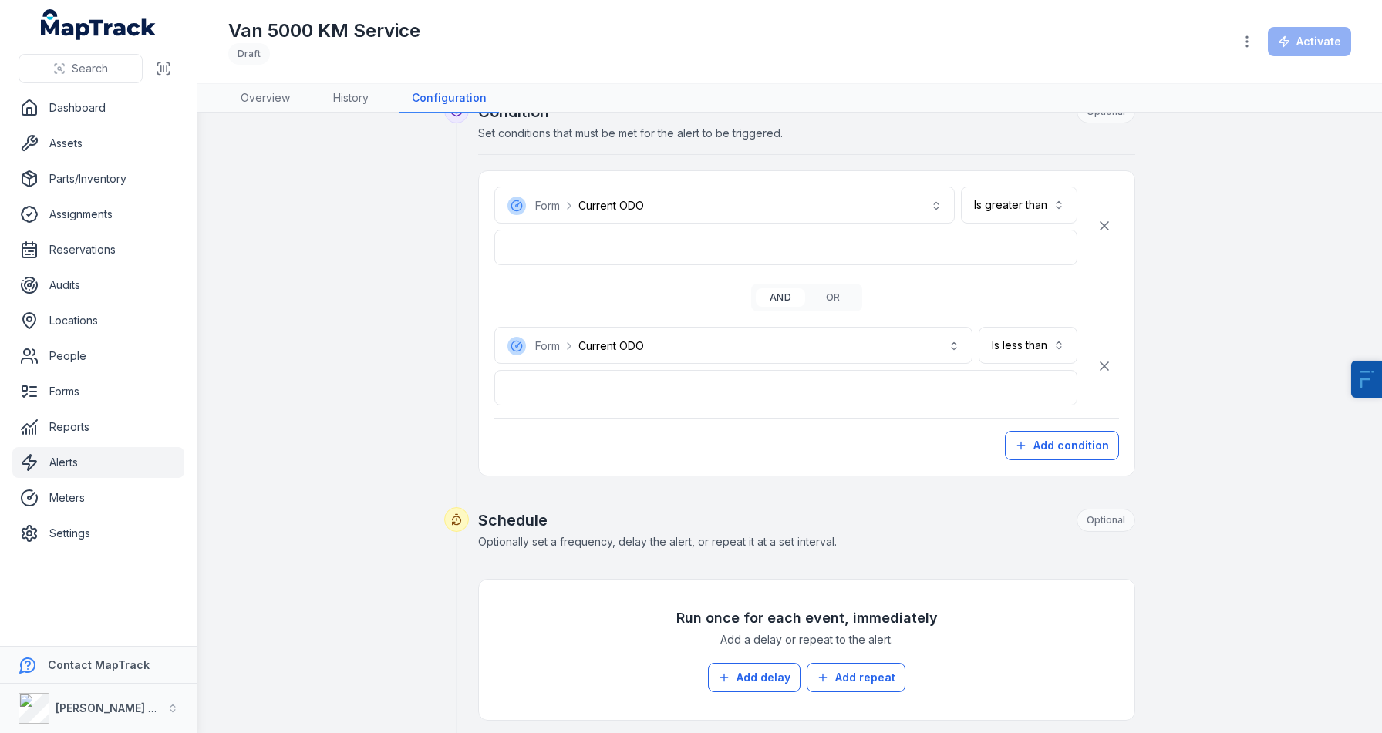
scroll to position [682, 0]
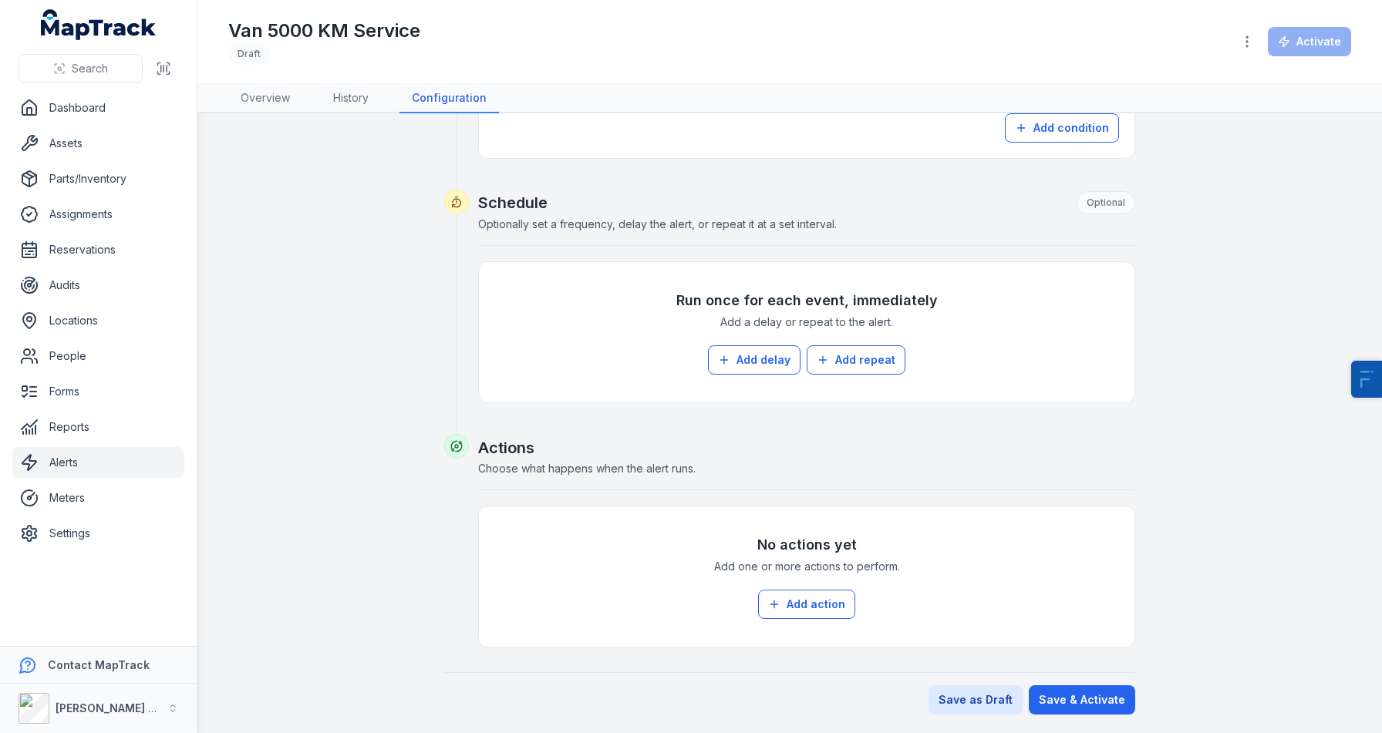
click at [1085, 682] on form "**********" at bounding box center [789, 82] width 691 height 1264
click at [812, 612] on button "Add action" at bounding box center [806, 604] width 97 height 29
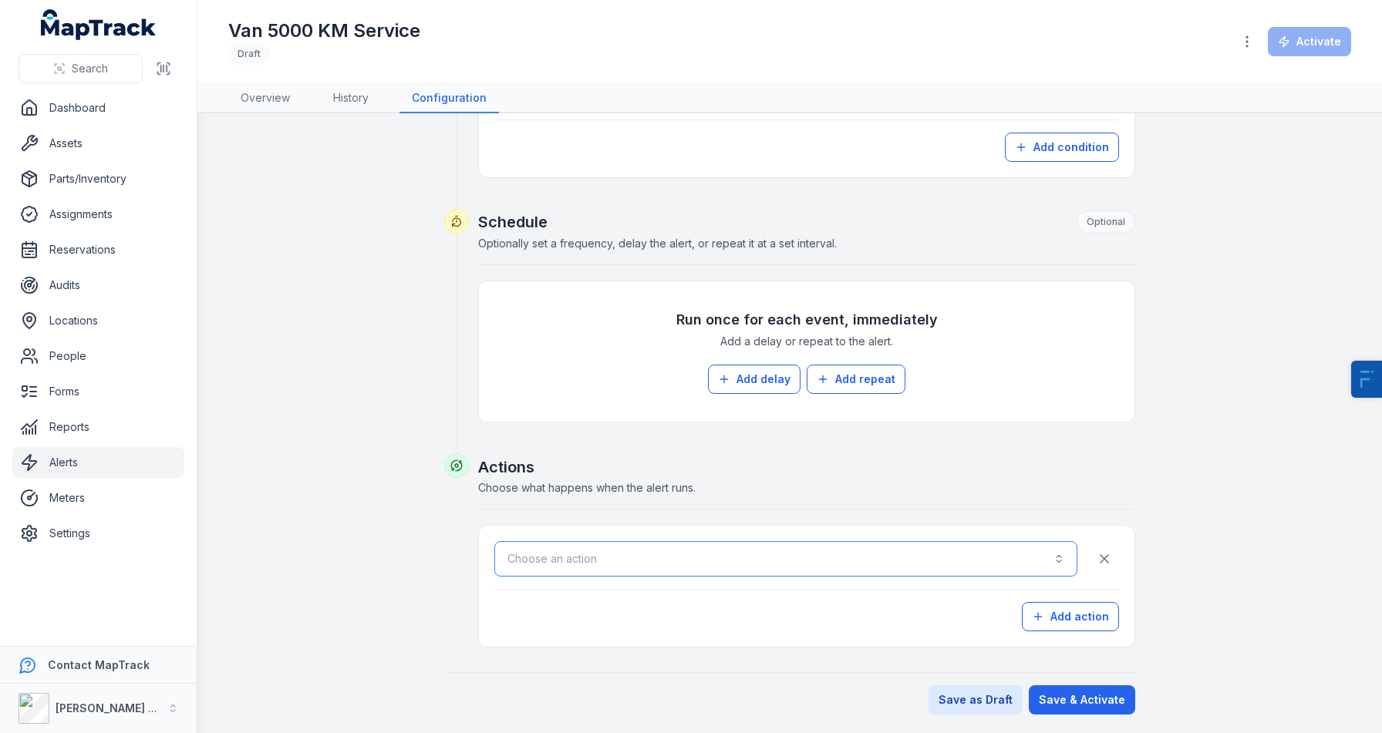
click at [788, 567] on button "Choose an action" at bounding box center [785, 558] width 583 height 35
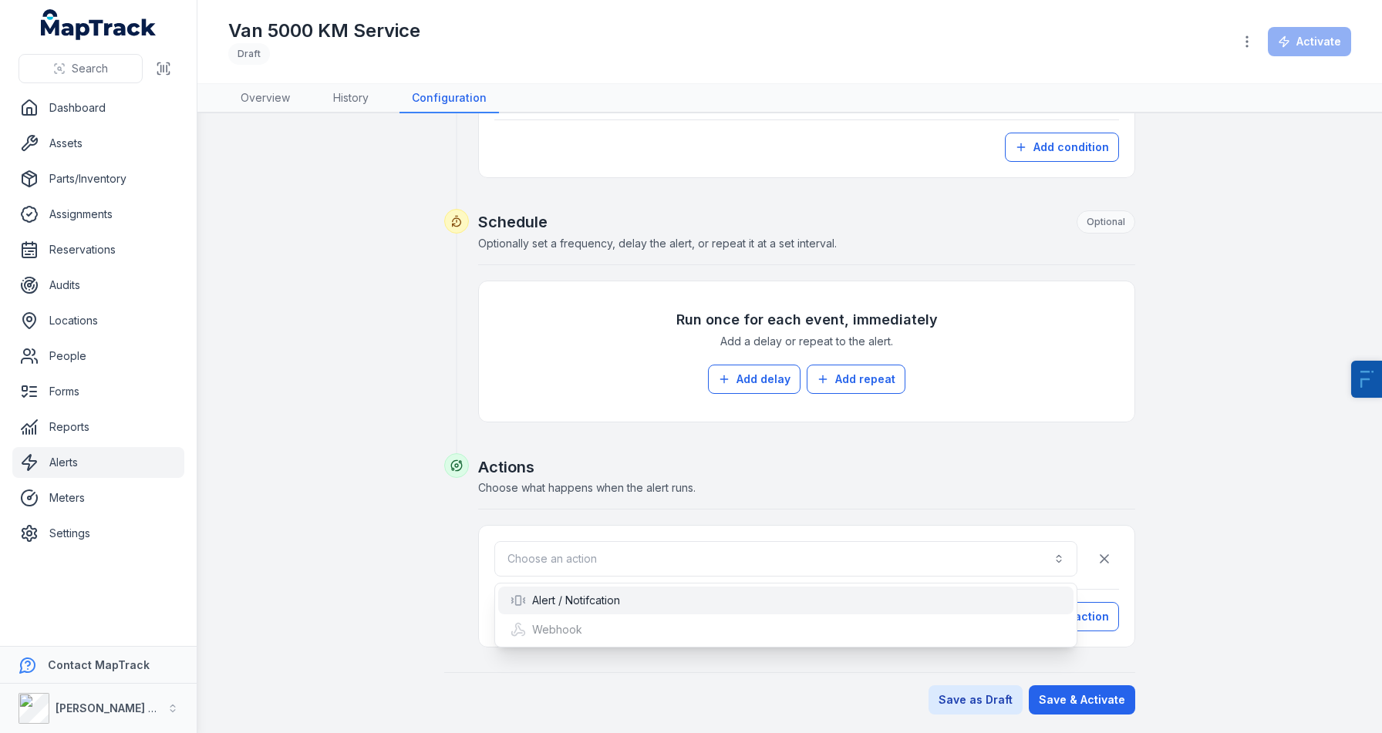
click at [647, 610] on div "Alert / Notifcation" at bounding box center [785, 601] width 575 height 28
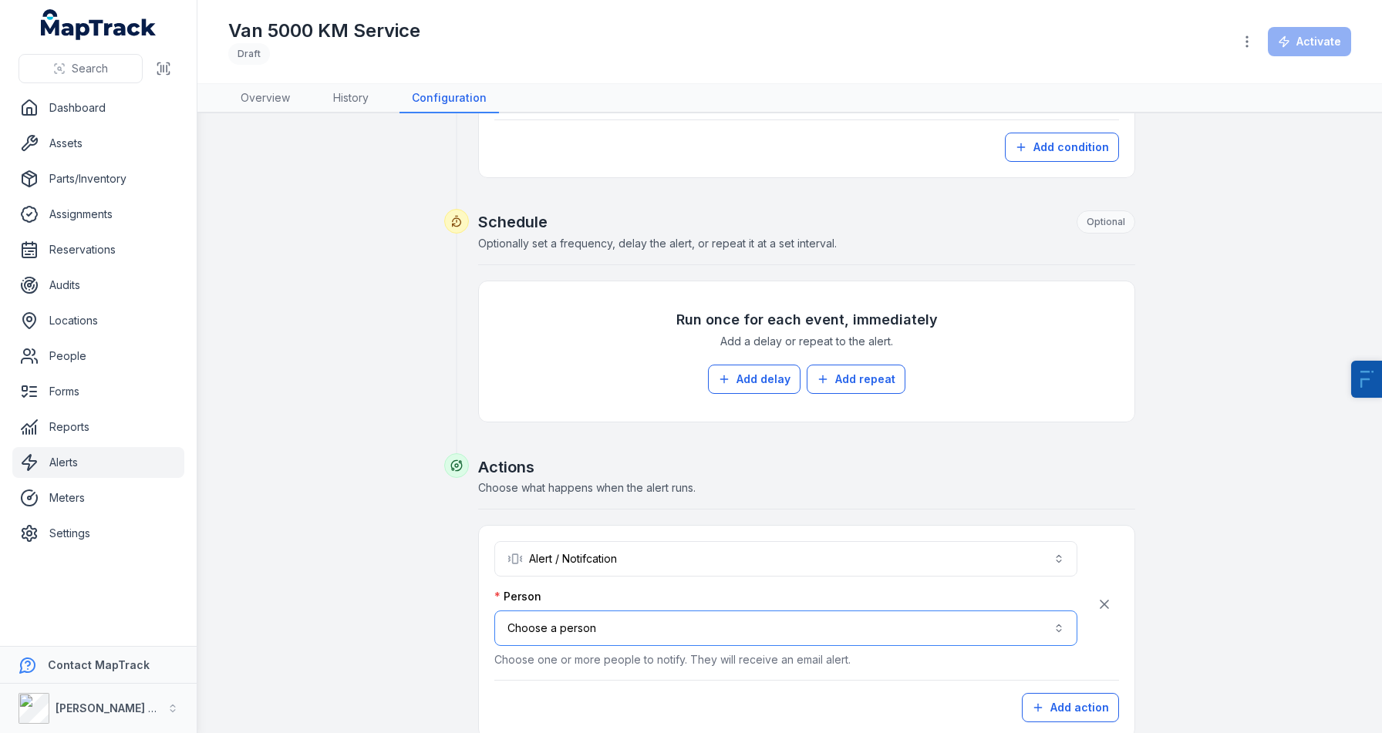
click at [723, 618] on button "Choose a person" at bounding box center [785, 628] width 583 height 35
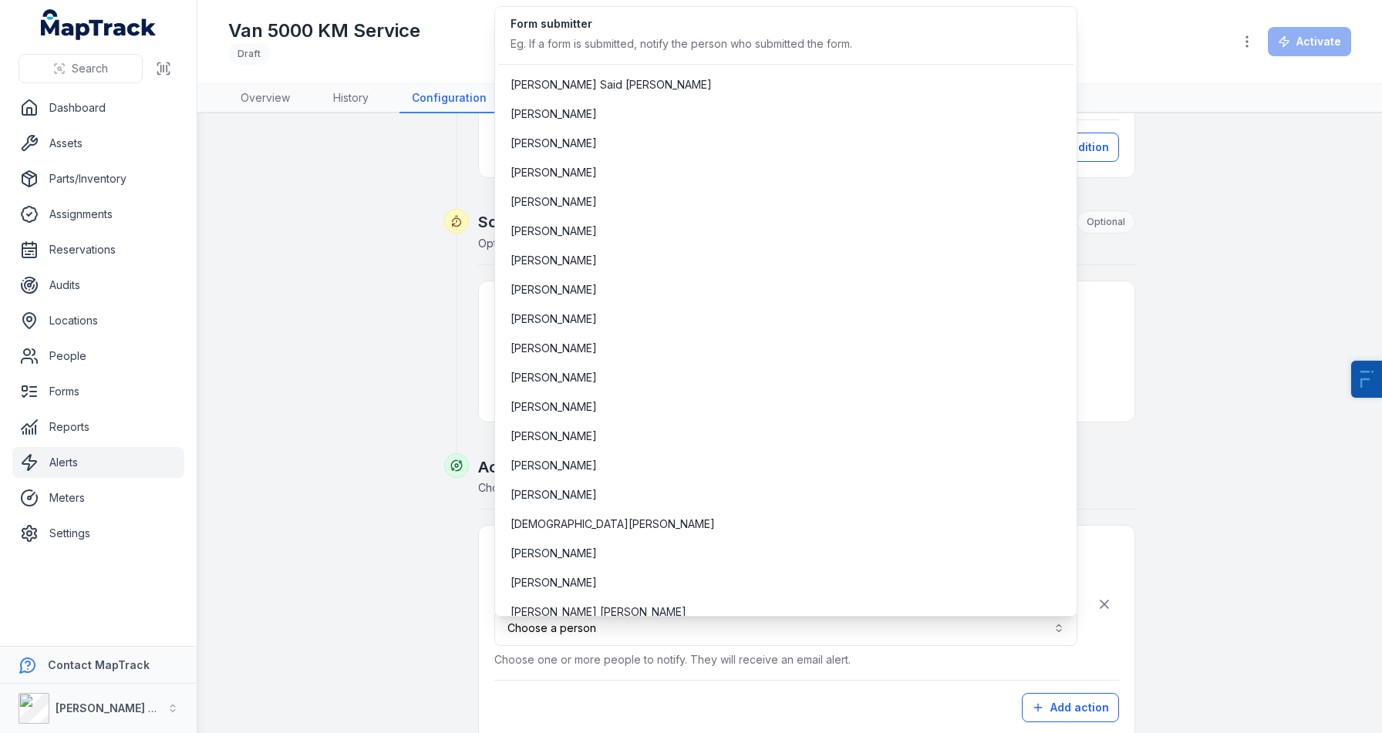
click at [352, 503] on div "**********" at bounding box center [789, 138] width 1123 height 1336
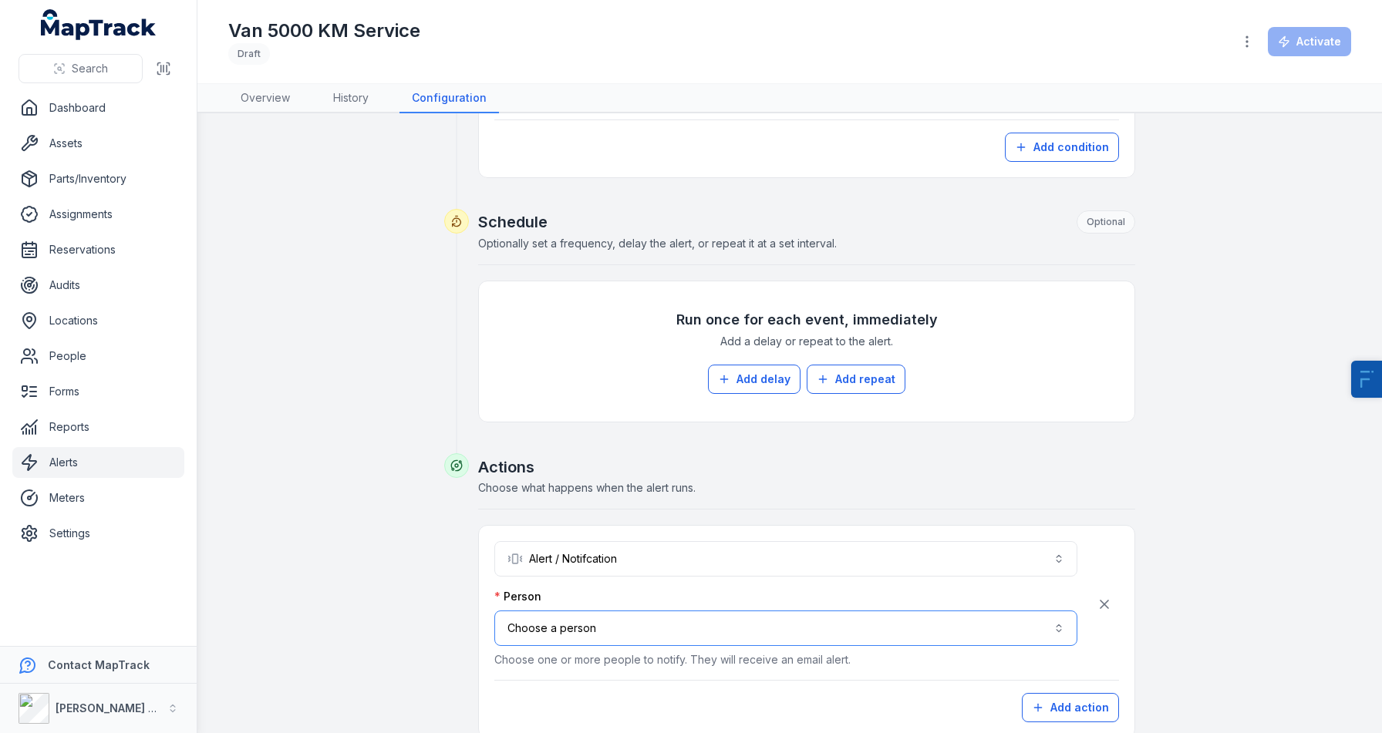
click at [517, 611] on button "Choose a person" at bounding box center [785, 628] width 583 height 35
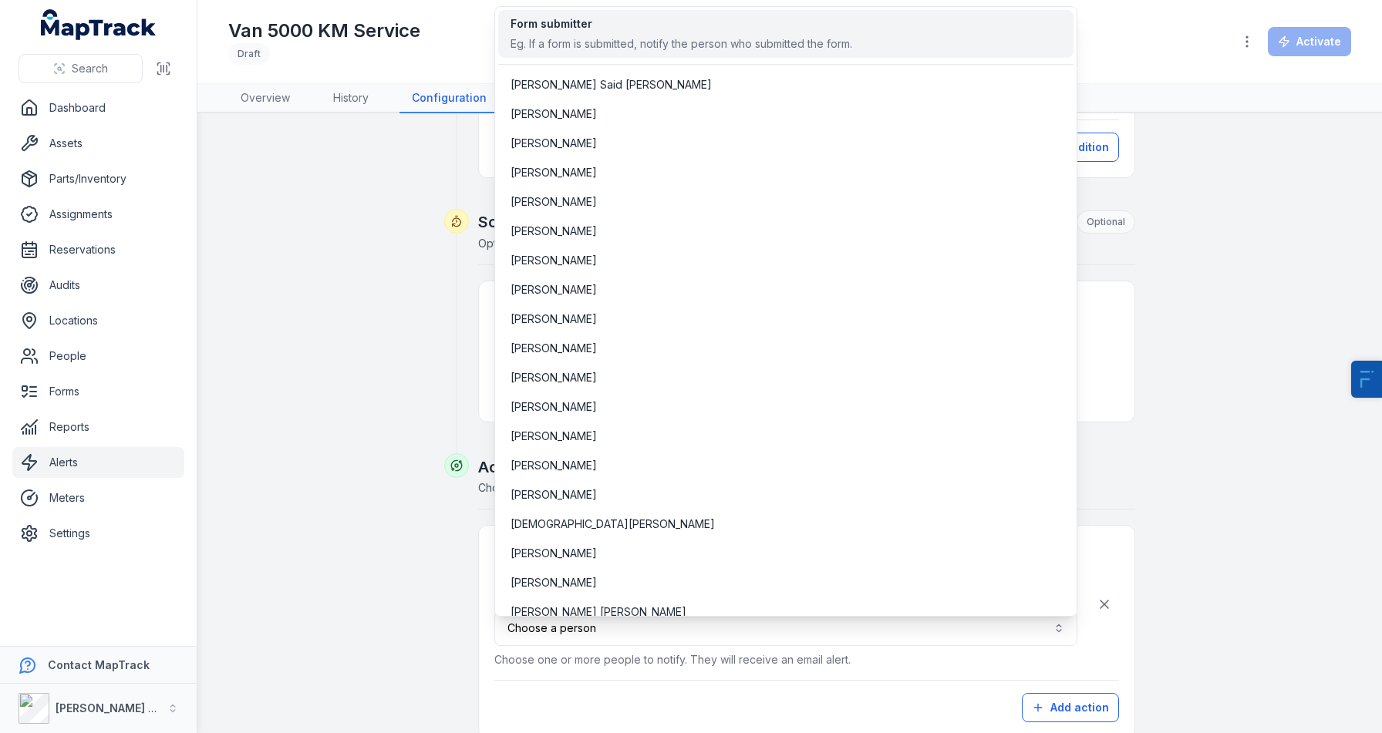
click at [625, 46] on div "Eg. If a form is submitted, notify the person who submitted the form." at bounding box center [681, 43] width 342 height 15
click at [232, 473] on div "**********" at bounding box center [789, 138] width 1123 height 1336
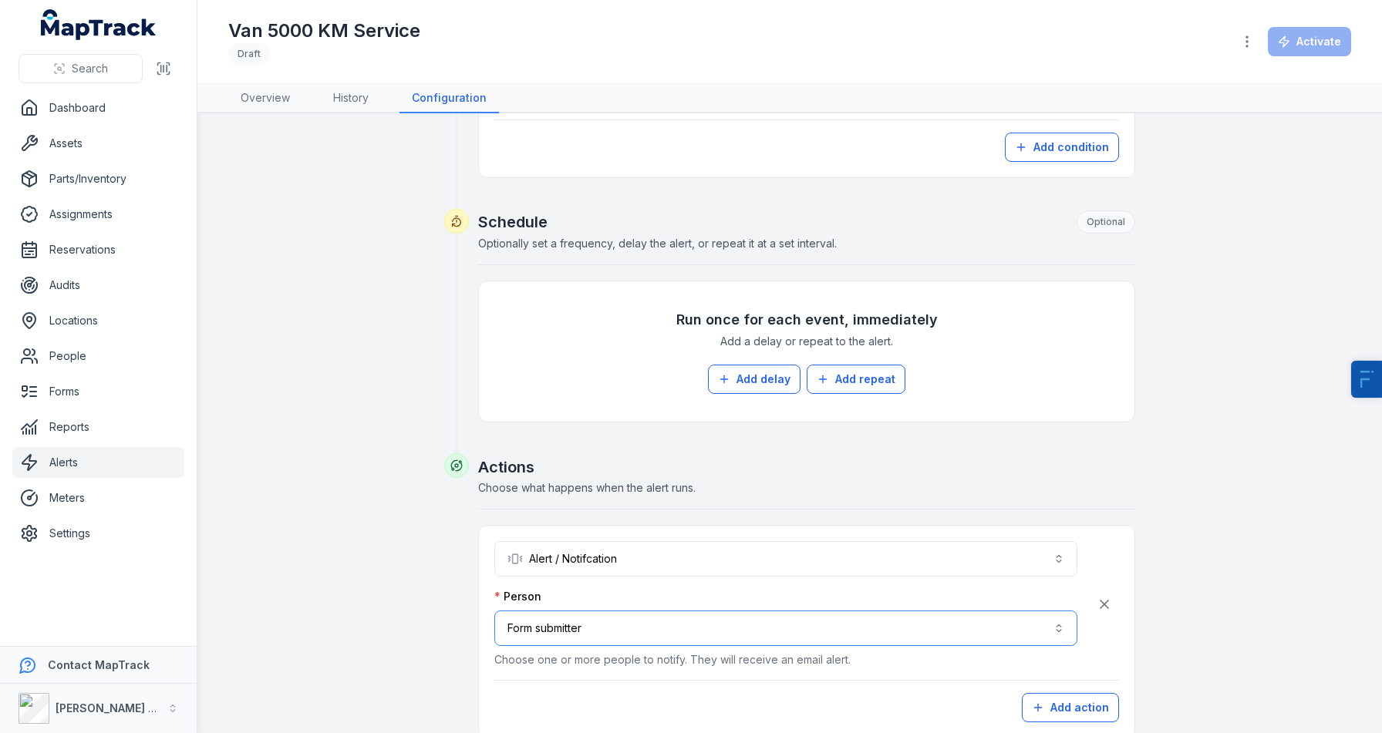
scroll to position [753, 0]
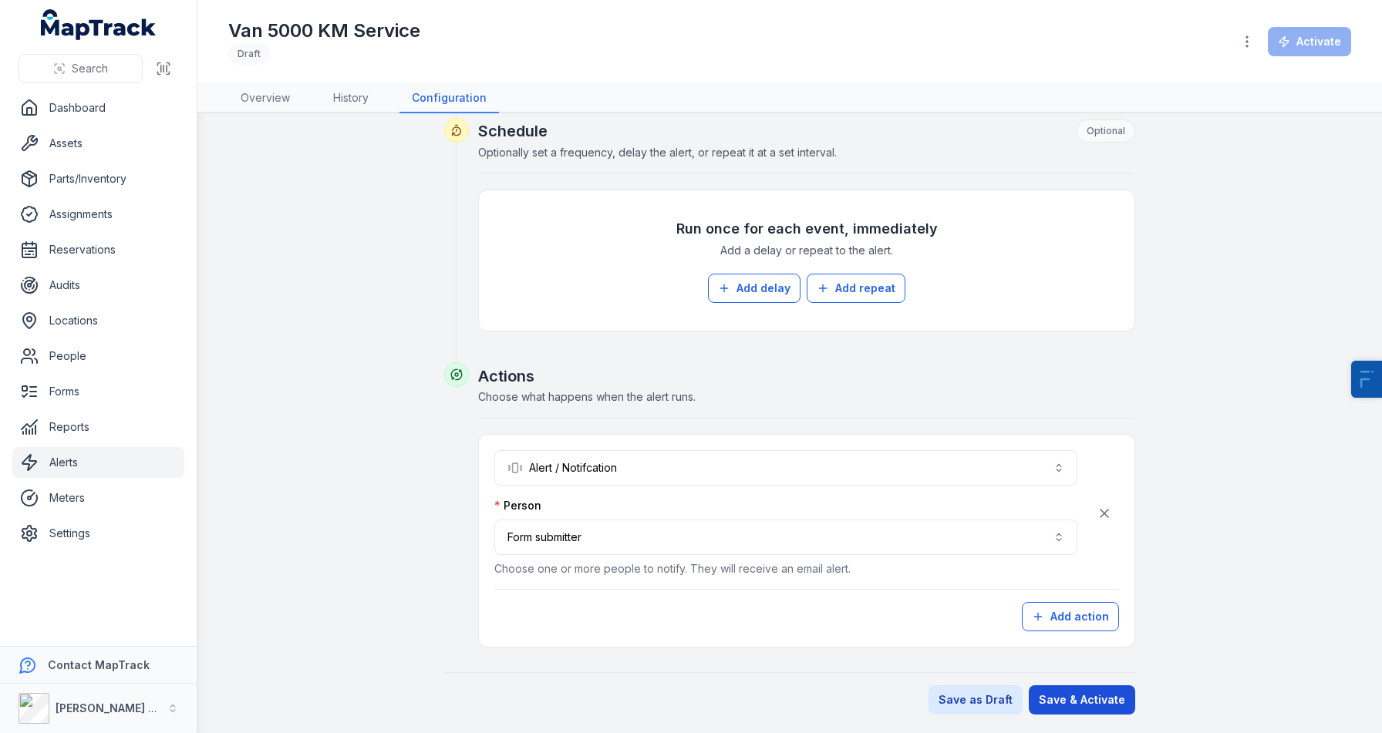
click at [1094, 699] on button "Save & Activate" at bounding box center [1082, 699] width 106 height 29
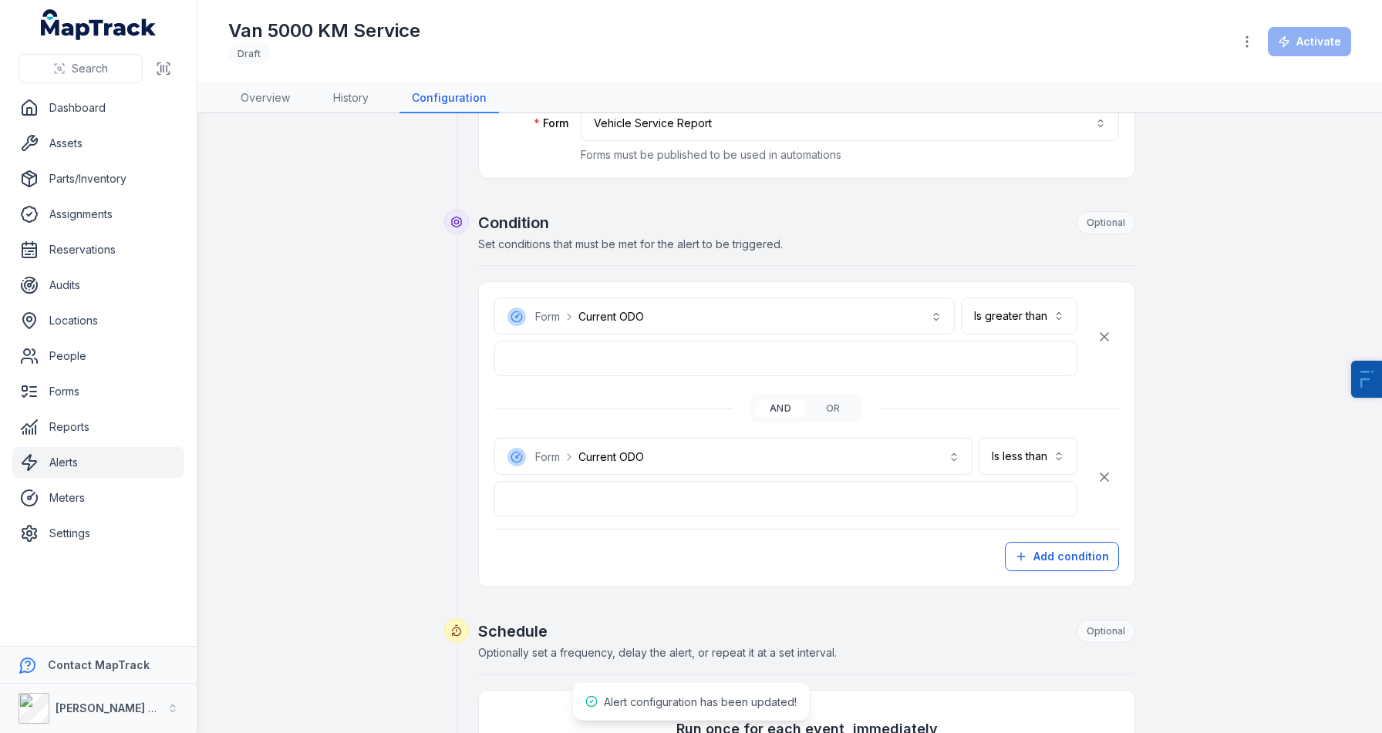
scroll to position [131, 0]
